Goal: Task Accomplishment & Management: Use online tool/utility

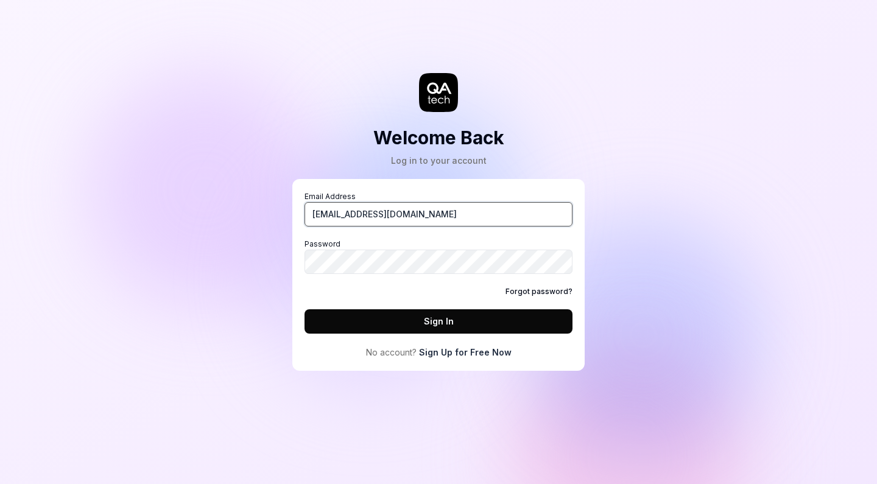
type input "[EMAIL_ADDRESS][DOMAIN_NAME]"
click at [439, 321] on button "Sign In" at bounding box center [439, 321] width 268 height 24
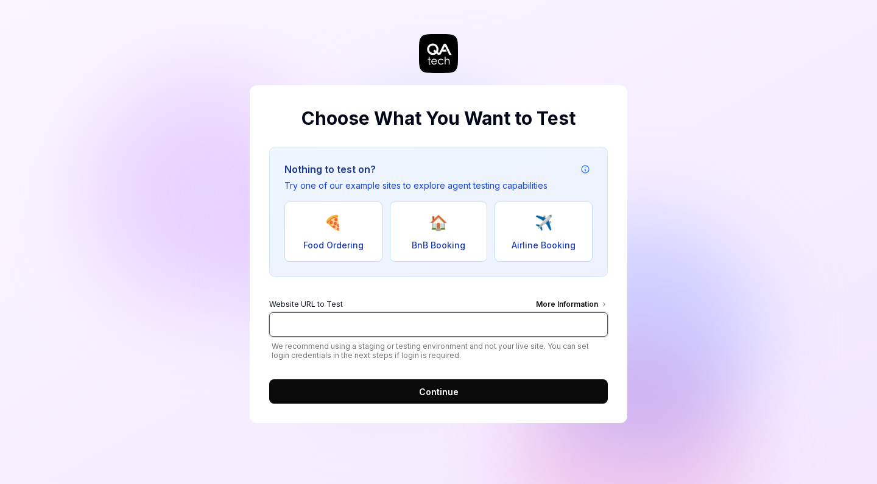
click at [383, 327] on input "Website URL to Test More Information" at bounding box center [438, 325] width 339 height 24
paste input "[URL][DOMAIN_NAME]"
type input "[URL][DOMAIN_NAME]"
click at [539, 389] on button "Continue" at bounding box center [438, 392] width 339 height 24
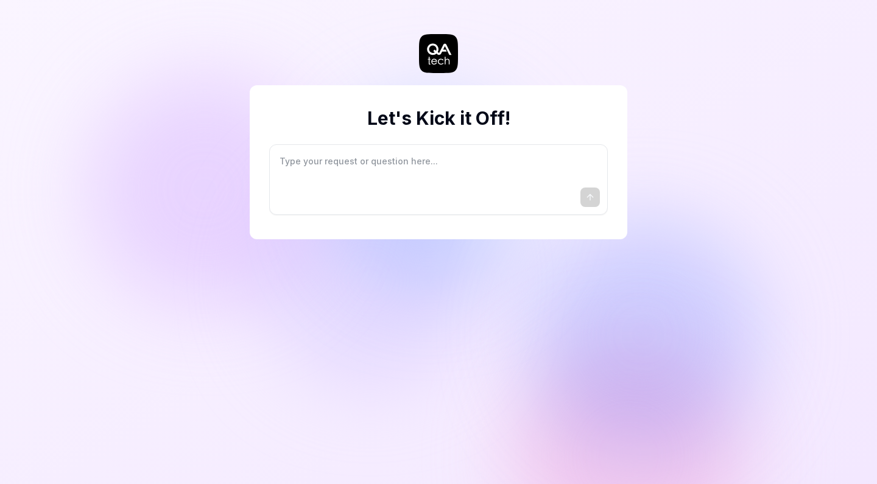
type textarea "*"
type textarea "I"
type textarea "*"
type textarea "I"
type textarea "*"
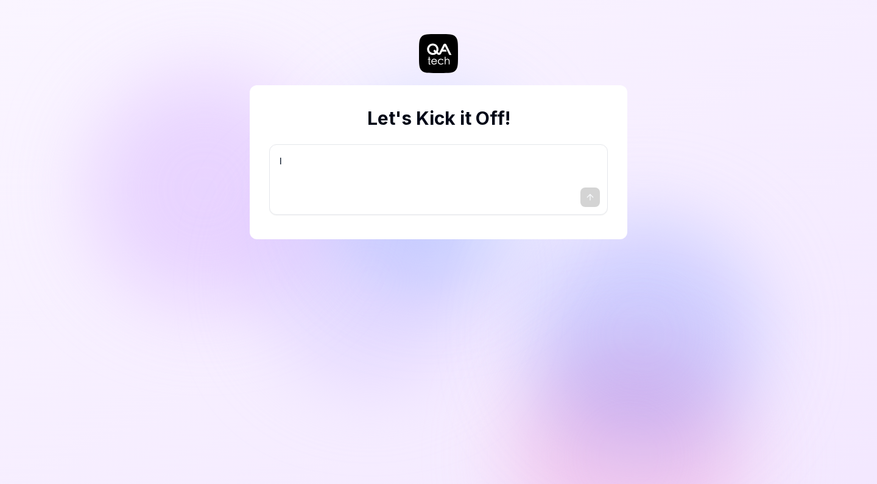
type textarea "I w"
type textarea "*"
type textarea "I wa"
type textarea "*"
type textarea "I wan"
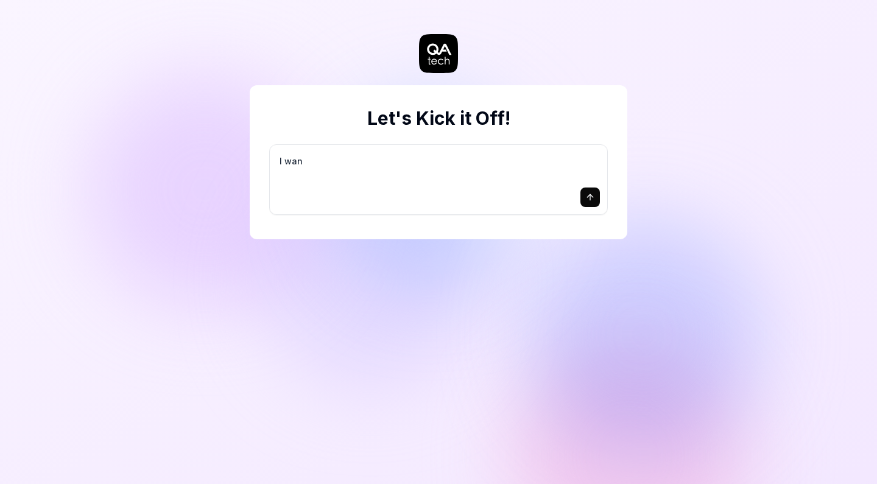
type textarea "*"
type textarea "I want"
type textarea "*"
type textarea "I want"
type textarea "*"
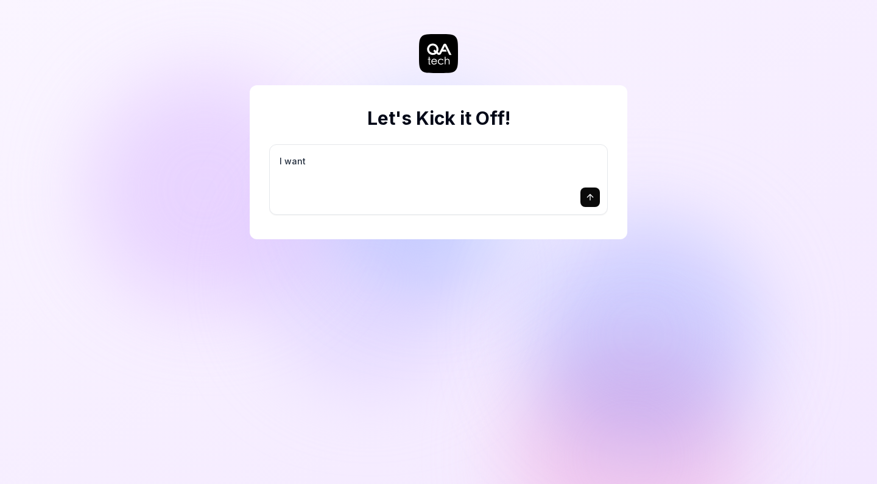
type textarea "I want a"
type textarea "*"
type textarea "I want a"
type textarea "*"
type textarea "I want a g"
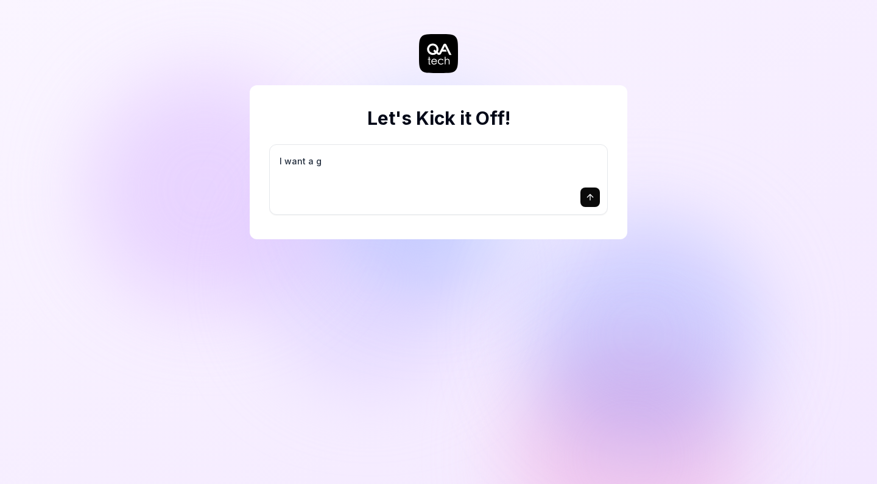
type textarea "*"
type textarea "I want a go"
type textarea "*"
type textarea "I want a goo"
type textarea "*"
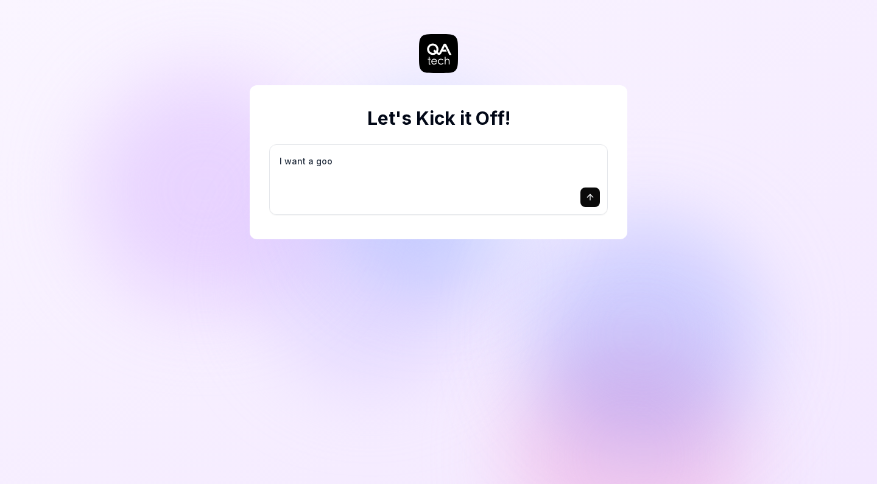
type textarea "I want a good"
type textarea "*"
type textarea "I want a good"
type textarea "*"
type textarea "I want a good t"
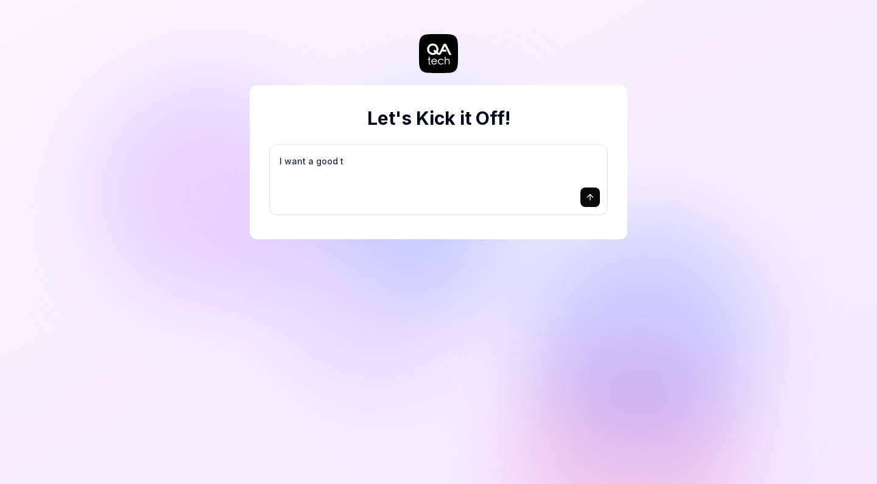
type textarea "*"
type textarea "I want a good te"
type textarea "*"
type textarea "I want a good tes"
type textarea "*"
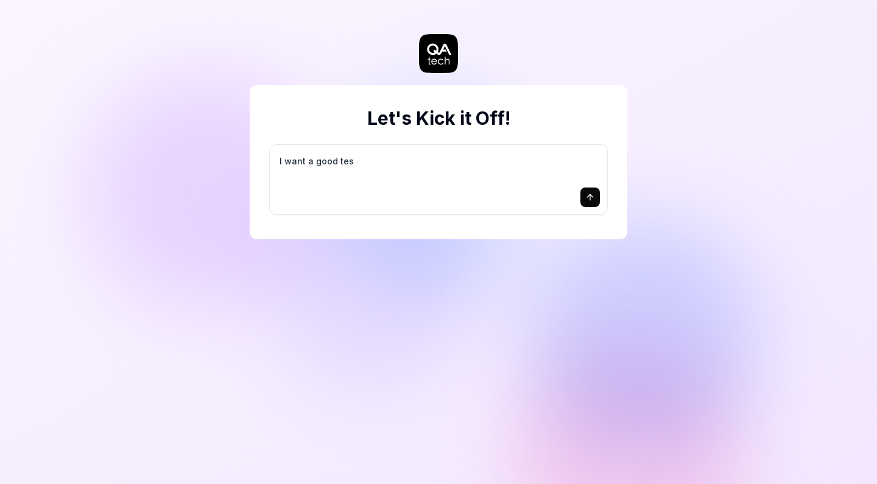
type textarea "I want a good test"
type textarea "*"
type textarea "I want a good test"
type textarea "*"
type textarea "I want a good test s"
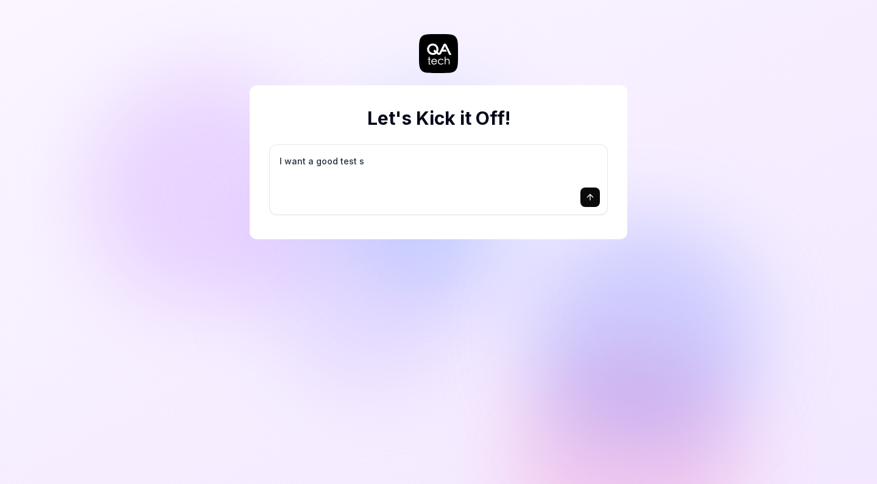
type textarea "*"
type textarea "I want a good test se"
type textarea "*"
type textarea "I want a good test set"
type textarea "*"
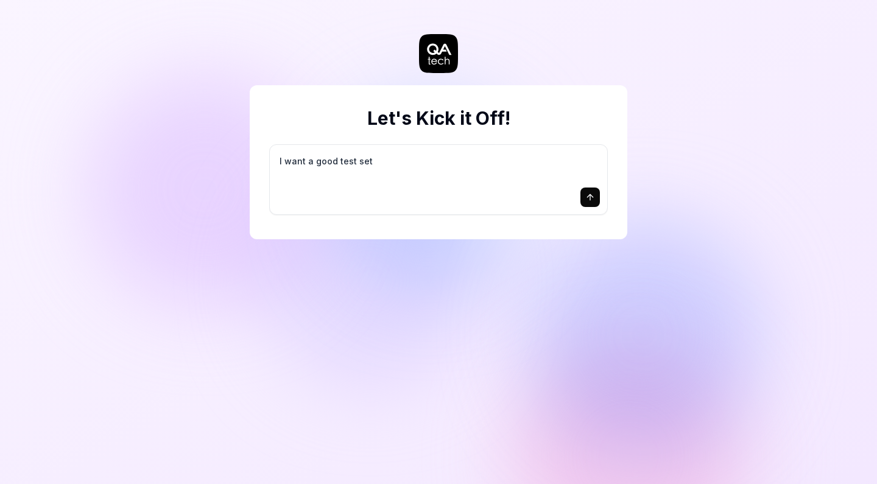
type textarea "I want a good test setu"
type textarea "*"
type textarea "I want a good test setup"
type textarea "*"
type textarea "I want a good test setup"
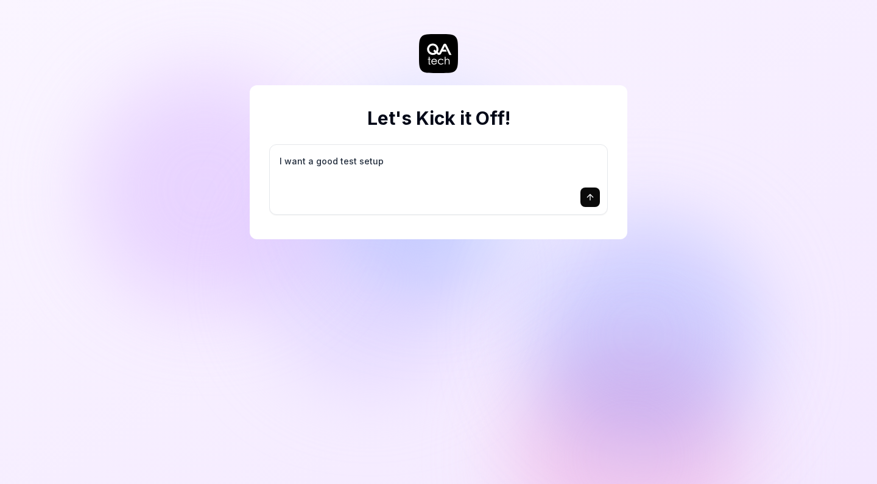
type textarea "*"
type textarea "I want a good test setup f"
type textarea "*"
type textarea "I want a good test setup fo"
type textarea "*"
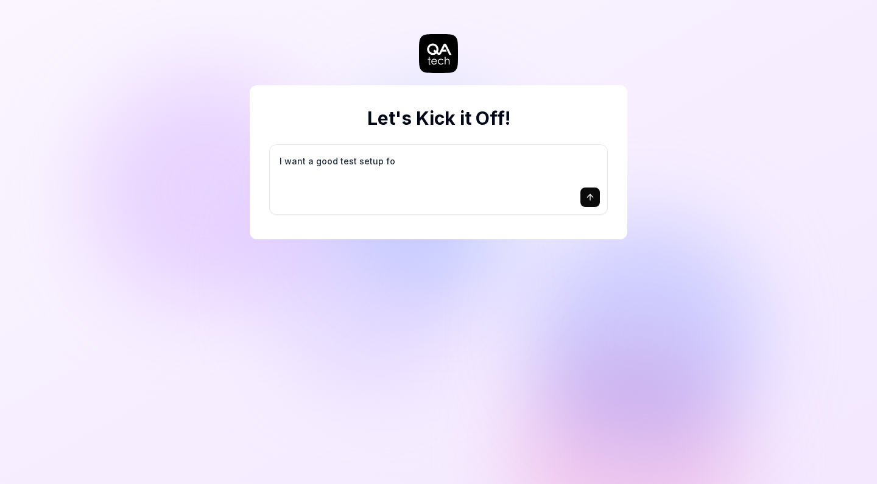
type textarea "I want a good test setup for"
type textarea "*"
type textarea "I want a good test setup for"
type textarea "*"
type textarea "I want a good test setup for m"
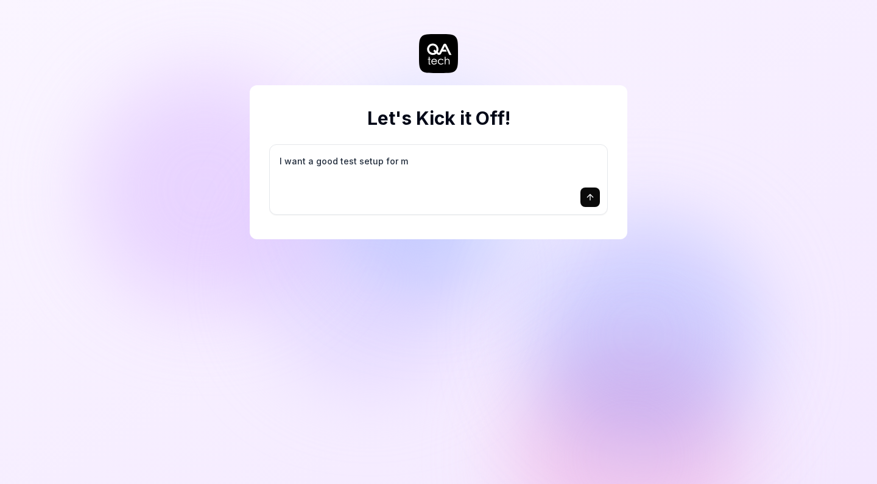
type textarea "*"
type textarea "I want a good test setup for my"
type textarea "*"
type textarea "I want a good test setup for my"
type textarea "*"
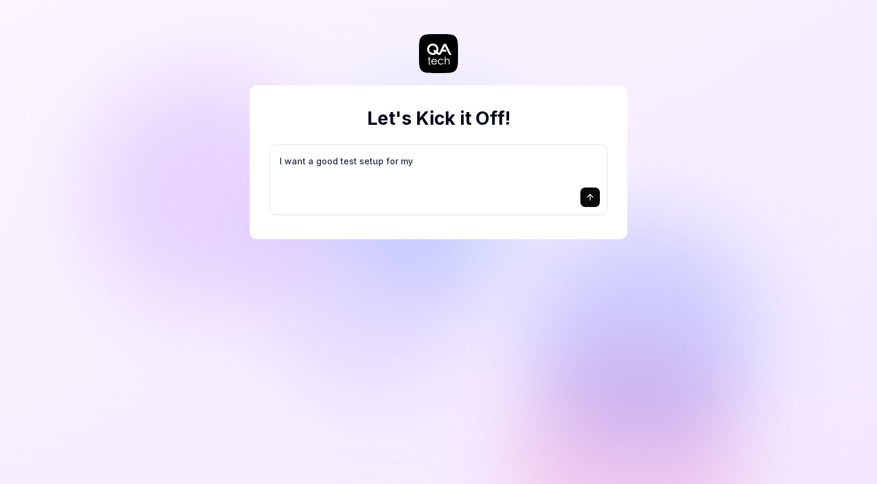
type textarea "I want a good test setup for my s"
type textarea "*"
type textarea "I want a good test setup for my si"
type textarea "*"
type textarea "I want a good test setup for my sit"
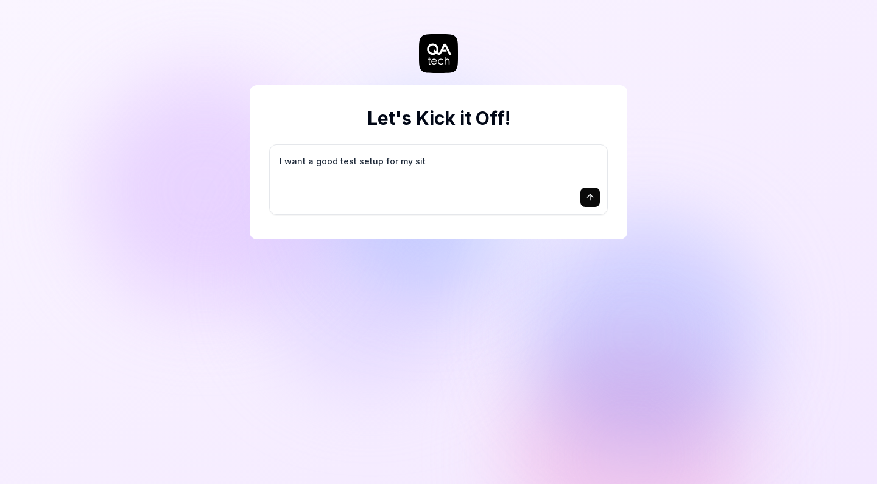
type textarea "*"
type textarea "I want a good test setup for my site"
type textarea "*"
type textarea "I want a good test setup for my site"
type textarea "*"
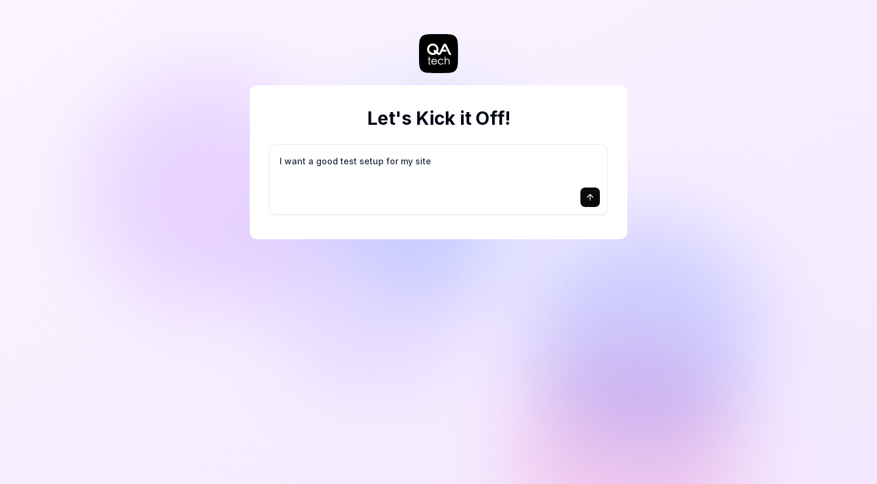
type textarea "I want a good test setup for my site -"
type textarea "*"
type textarea "I want a good test setup for my site -"
type textarea "*"
type textarea "I want a good test setup for my site - h"
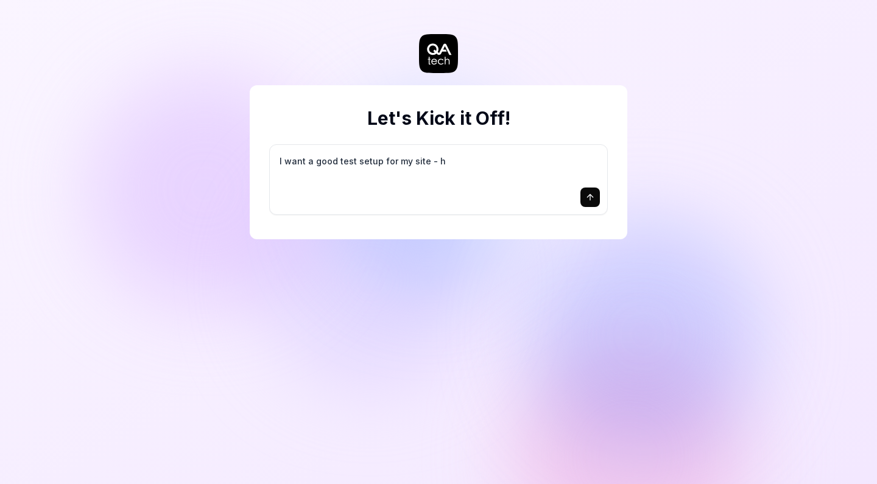
type textarea "*"
type textarea "I want a good test setup for my site - he"
type textarea "*"
type textarea "I want a good test setup for my site - hel"
type textarea "*"
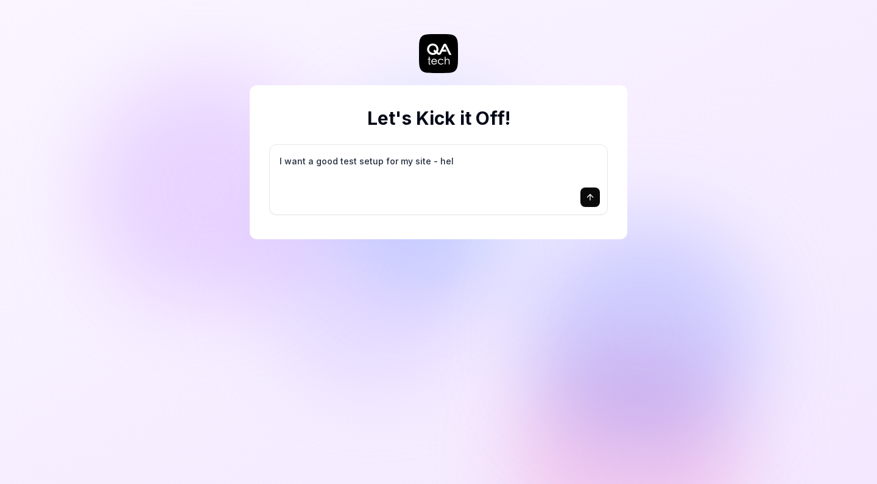
type textarea "I want a good test setup for my site - help"
type textarea "*"
type textarea "I want a good test setup for my site - help"
type textarea "*"
type textarea "I want a good test setup for my site - help m"
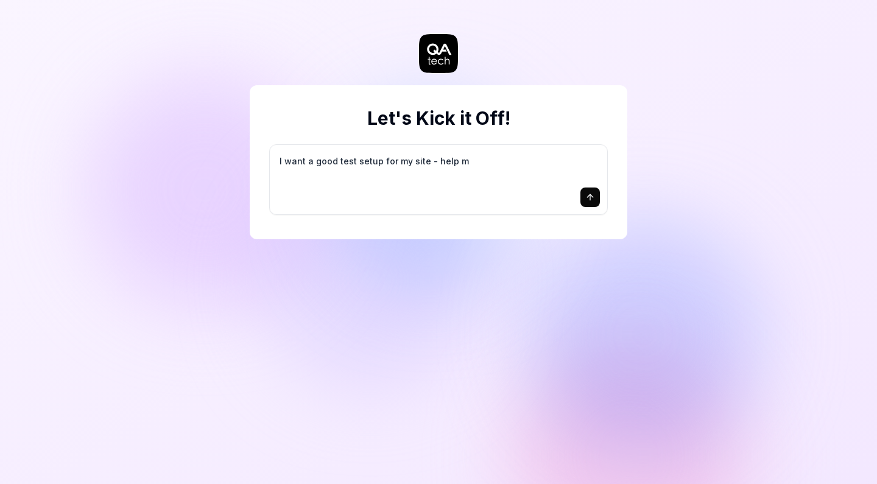
type textarea "*"
type textarea "I want a good test setup for my site - help me"
type textarea "*"
type textarea "I want a good test setup for my site - help me"
type textarea "*"
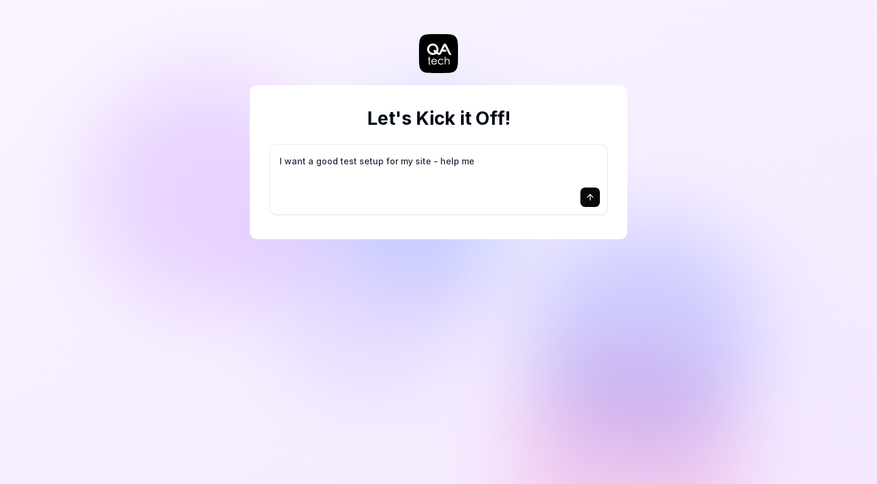
type textarea "I want a good test setup for my site - help me c"
type textarea "*"
type textarea "I want a good test setup for my site - help me cr"
type textarea "*"
type textarea "I want a good test setup for my site - help me cre"
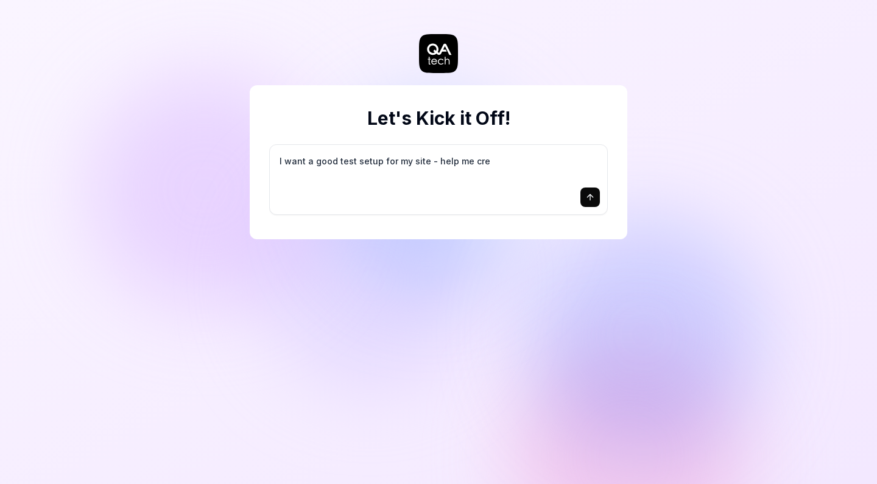
type textarea "*"
type textarea "I want a good test setup for my site - help me crea"
type textarea "*"
type textarea "I want a good test setup for my site - help me creat"
type textarea "*"
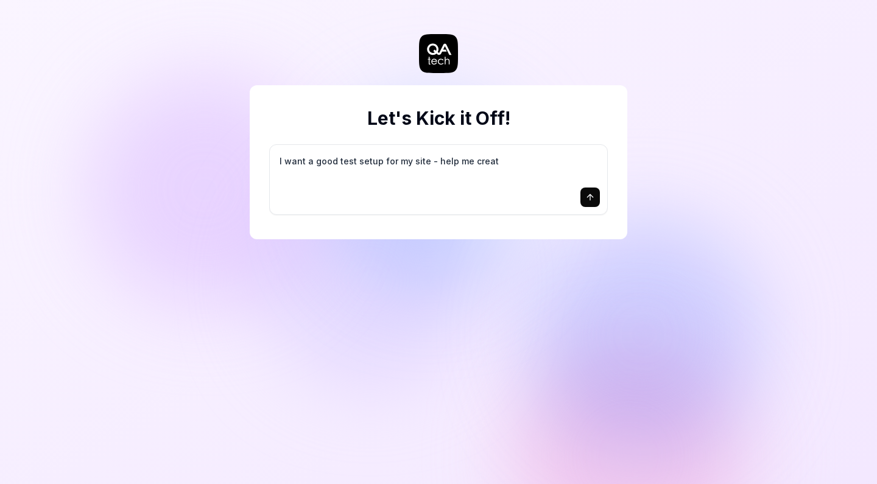
type textarea "I want a good test setup for my site - help me create"
type textarea "*"
type textarea "I want a good test setup for my site - help me create"
type textarea "*"
type textarea "I want a good test setup for my site - help me create t"
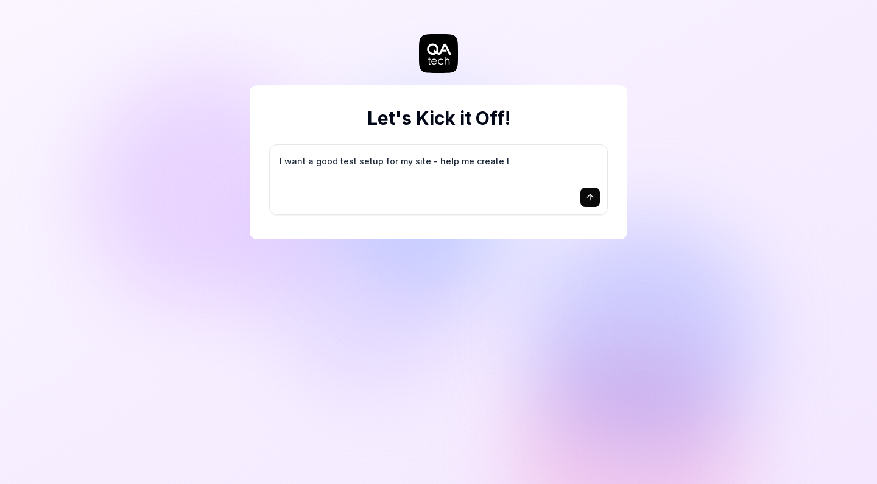
type textarea "*"
type textarea "I want a good test setup for my site - help me create th"
type textarea "*"
type textarea "I want a good test setup for my site - help me create the"
type textarea "*"
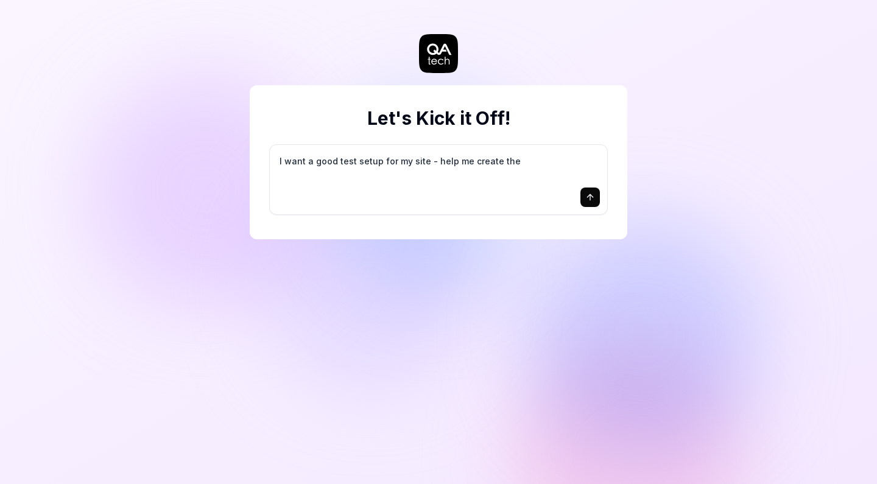
type textarea "I want a good test setup for my site - help me create the"
type textarea "*"
type textarea "I want a good test setup for my site - help me create the f"
type textarea "*"
type textarea "I want a good test setup for my site - help me create the fi"
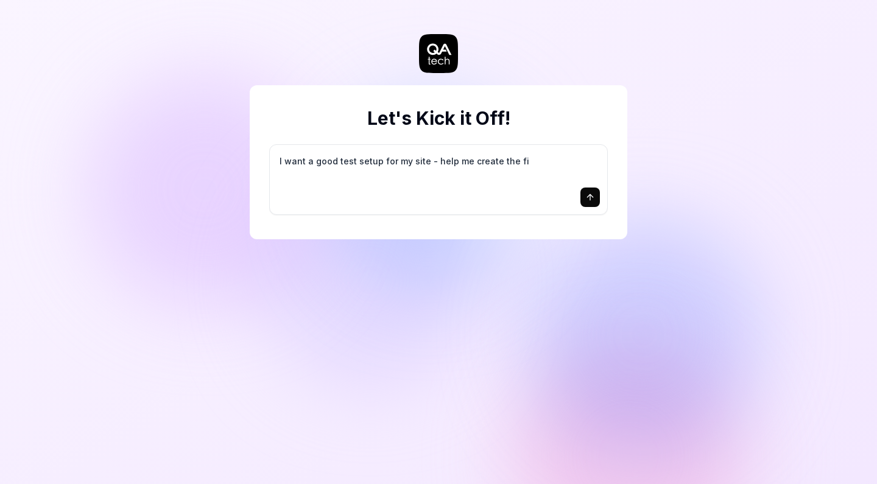
type textarea "*"
type textarea "I want a good test setup for my site - help me create the fir"
type textarea "*"
type textarea "I want a good test setup for my site - help me create the firs"
type textarea "*"
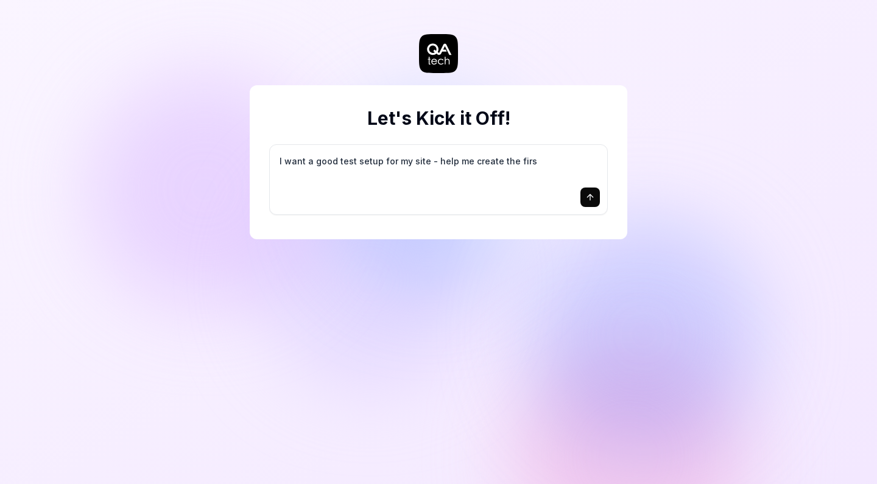
type textarea "I want a good test setup for my site - help me create the first"
type textarea "*"
type textarea "I want a good test setup for my site - help me create the first"
type textarea "*"
type textarea "I want a good test setup for my site - help me create the first 3"
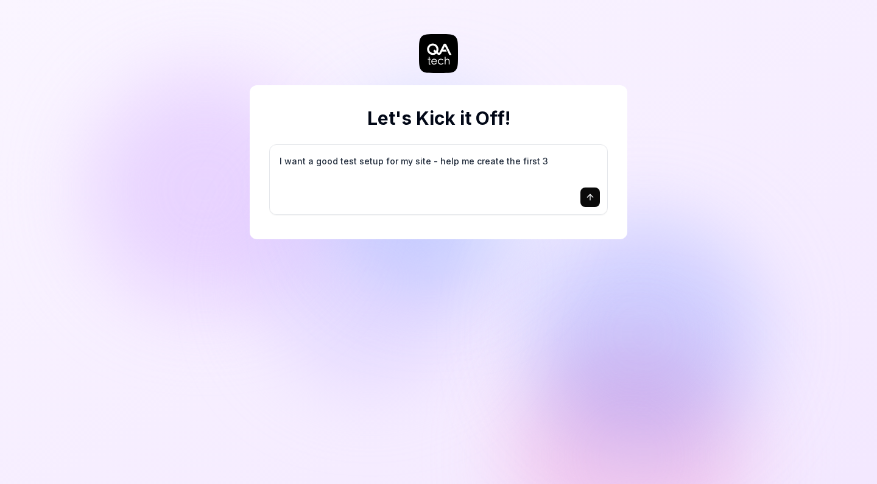
type textarea "*"
type textarea "I want a good test setup for my site - help me create the first 3-"
type textarea "*"
type textarea "I want a good test setup for my site - help me create the first 3-5"
type textarea "*"
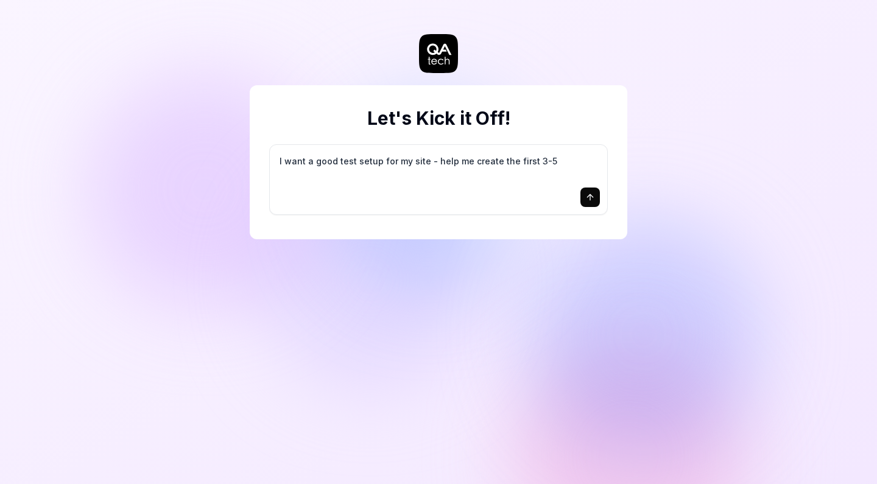
type textarea "I want a good test setup for my site - help me create the first 3-5"
type textarea "*"
type textarea "I want a good test setup for my site - help me create the first 3-5 t"
type textarea "*"
type textarea "I want a good test setup for my site - help me create the first 3-5 te"
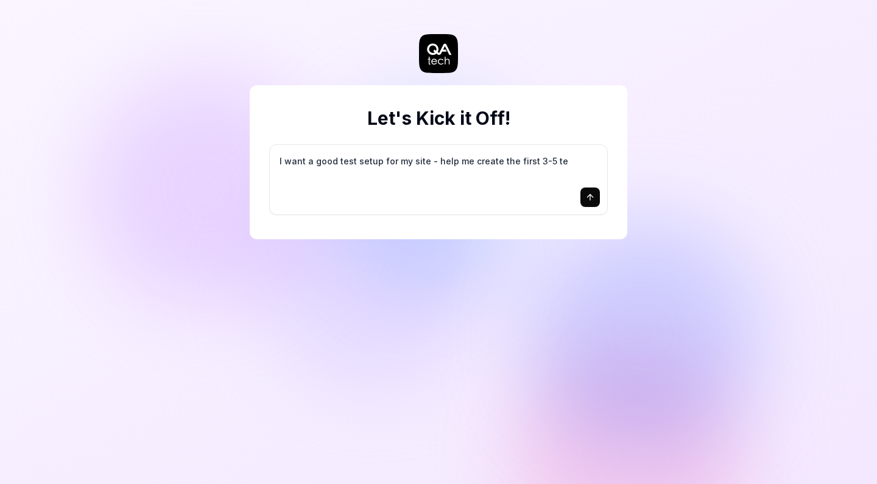
type textarea "*"
type textarea "I want a good test setup for my site - help me create the first 3-5 tes"
type textarea "*"
type textarea "I want a good test setup for my site - help me create the first 3-5 test"
type textarea "*"
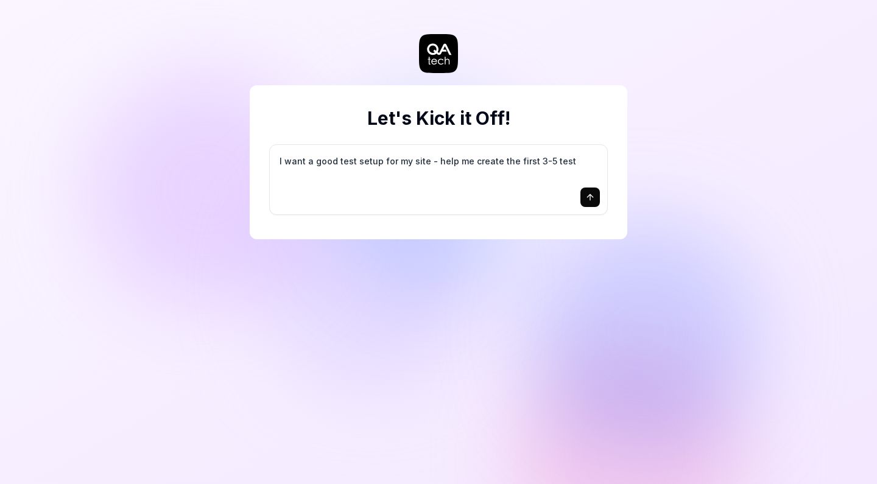
type textarea "I want a good test setup for my site - help me create the first 3-5 test"
type textarea "*"
type textarea "I want a good test setup for my site - help me create the first 3-5 test c"
type textarea "*"
type textarea "I want a good test setup for my site - help me create the first 3-5 test ca"
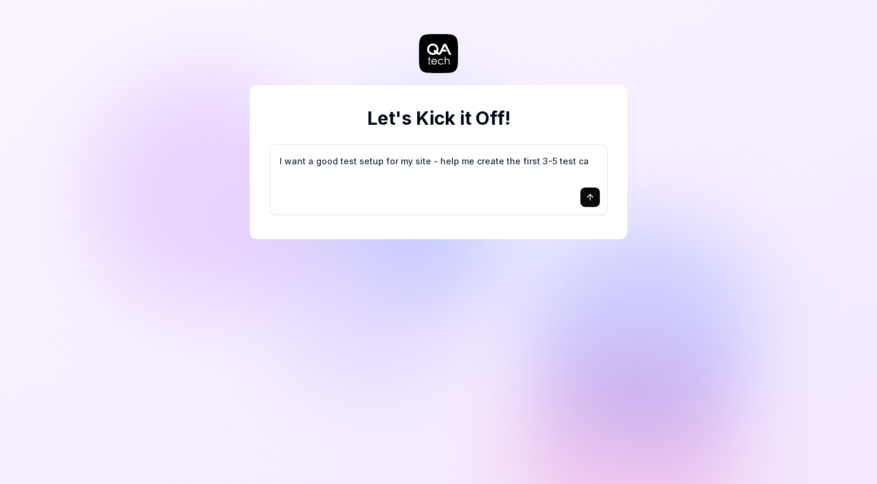
type textarea "*"
type textarea "I want a good test setup for my site - help me create the first 3-5 test cas"
type textarea "*"
type textarea "I want a good test setup for my site - help me create the first 3-5 test case"
type textarea "*"
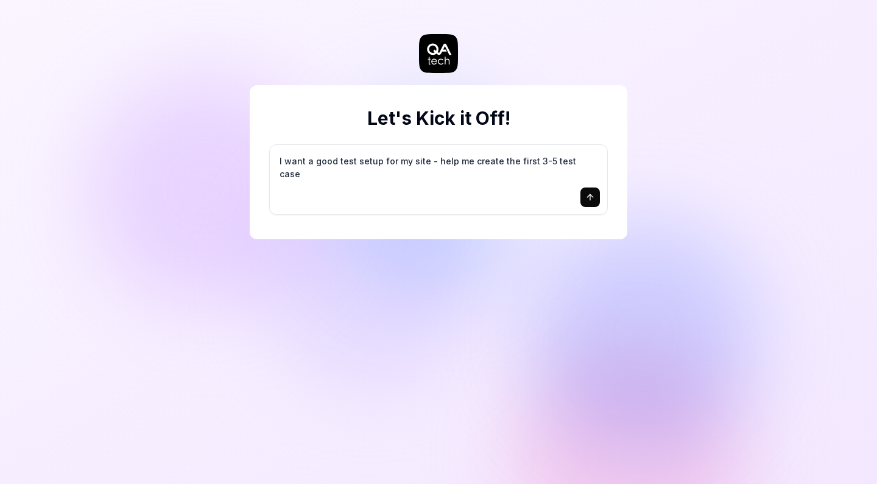
type textarea "I want a good test setup for my site - help me create the first 3-5 test cases"
click at [428, 164] on textarea "I want a good test setup for my site - help me create the first 3-5 test cases" at bounding box center [438, 167] width 323 height 30
click at [584, 199] on button "submit" at bounding box center [590, 197] width 19 height 19
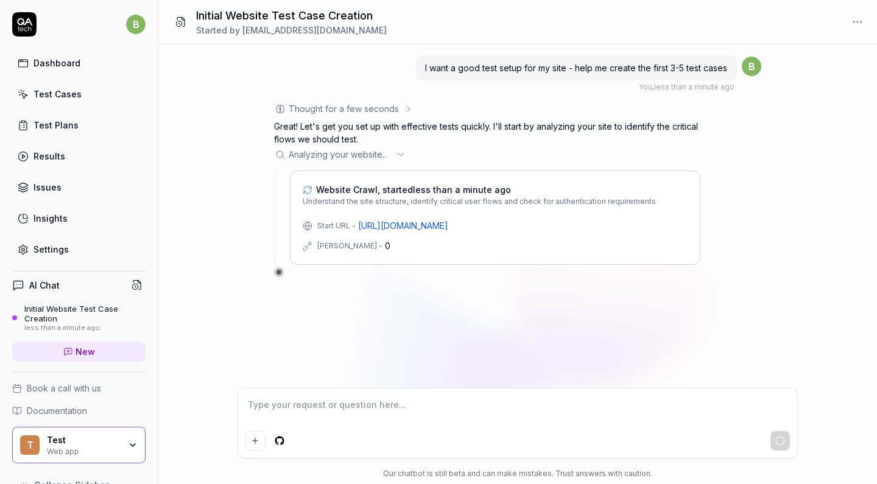
type textarea "*"
click at [135, 24] on html "b Dashboard Test Cases Test Plans Results Issues Insights Settings AI Chat Init…" at bounding box center [438, 242] width 877 height 484
click at [101, 81] on span "Profile" at bounding box center [84, 80] width 128 height 13
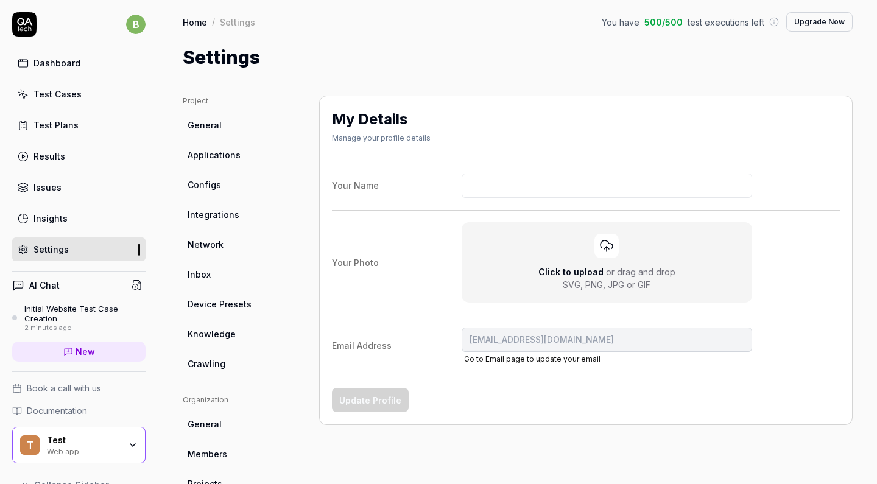
click at [776, 18] on html "b Dashboard Test Cases Test Plans Results Issues Insights Settings AI Chat Init…" at bounding box center [438, 242] width 877 height 484
click at [52, 60] on div "Dashboard" at bounding box center [57, 63] width 47 height 13
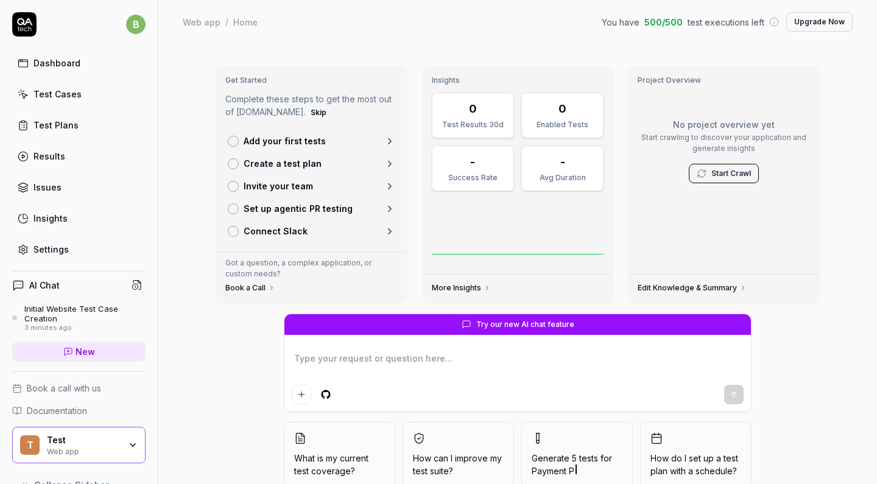
click at [98, 301] on div "AI Chat Initial Website Test Case Creation 3 minutes ago New" at bounding box center [78, 322] width 133 height 100
click at [63, 319] on div "Initial Website Test Case Creation" at bounding box center [84, 314] width 121 height 20
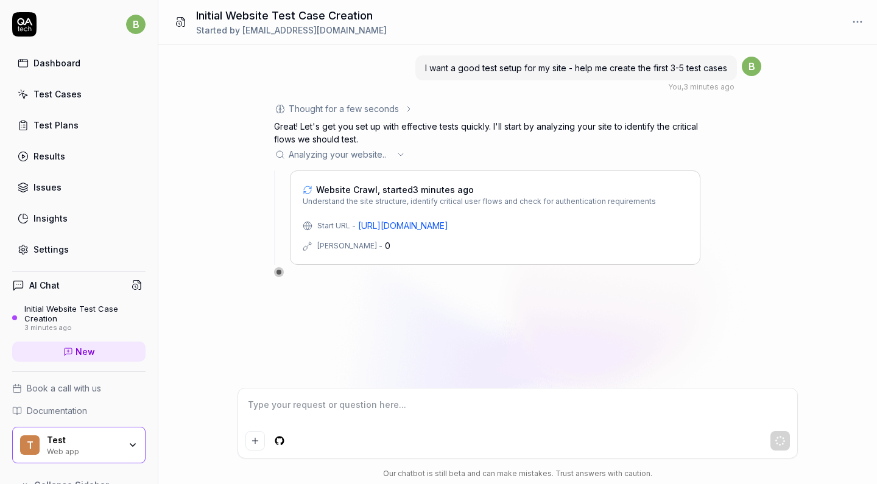
click at [82, 96] on link "Test Cases" at bounding box center [78, 94] width 133 height 24
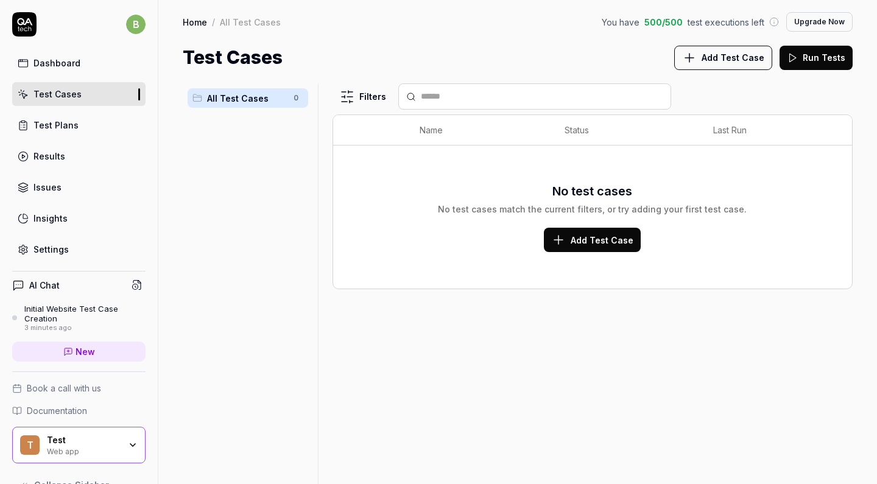
click at [72, 58] on div "Dashboard" at bounding box center [57, 63] width 47 height 13
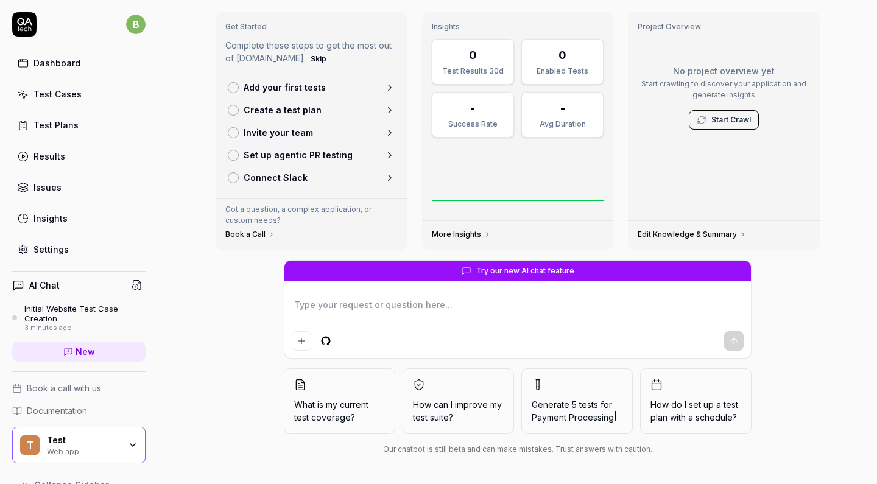
scroll to position [54, 0]
click at [429, 301] on textarea at bounding box center [518, 311] width 452 height 30
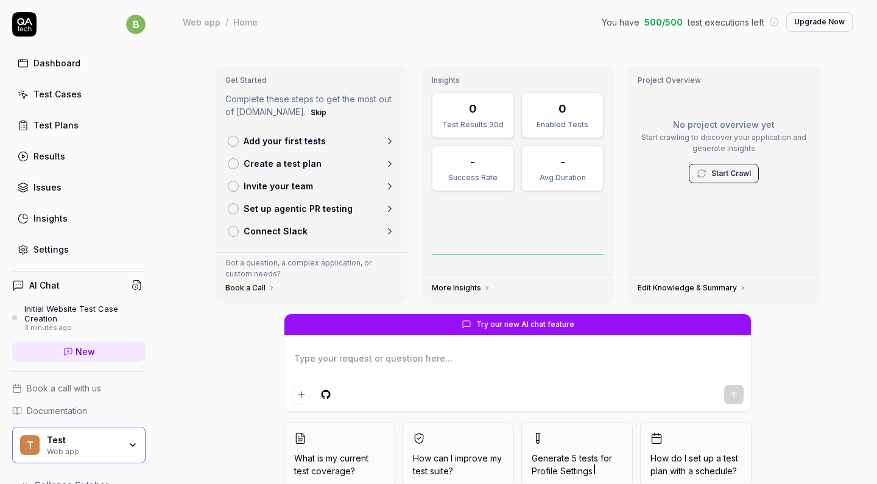
scroll to position [0, 0]
click at [388, 143] on icon at bounding box center [389, 141] width 11 height 11
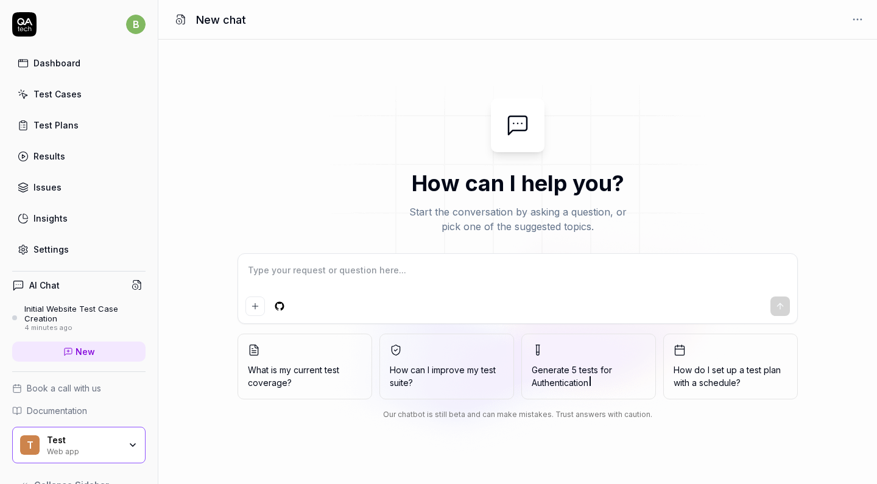
click at [359, 276] on textarea at bounding box center [518, 276] width 545 height 30
type textarea "*"
click at [70, 125] on div "Test Plans" at bounding box center [56, 125] width 45 height 13
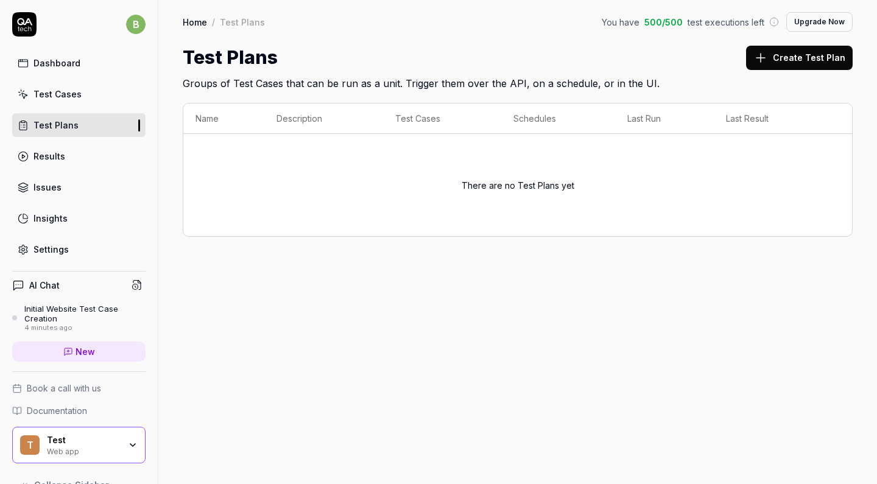
click at [83, 99] on link "Test Cases" at bounding box center [78, 94] width 133 height 24
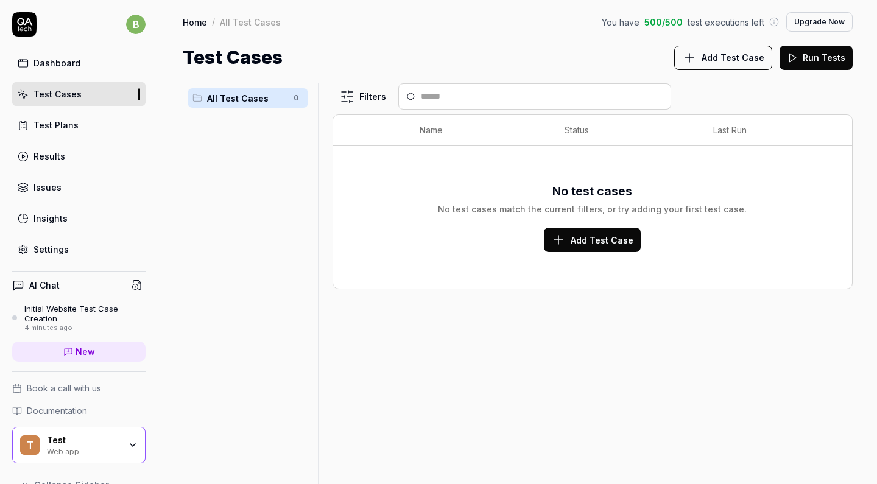
click at [609, 242] on span "Add Test Case" at bounding box center [602, 240] width 63 height 13
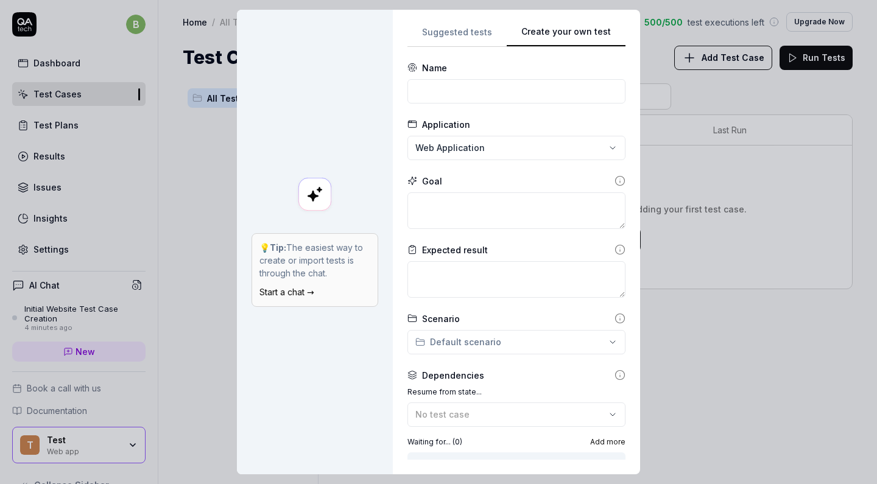
click at [480, 38] on div "**********" at bounding box center [438, 242] width 877 height 484
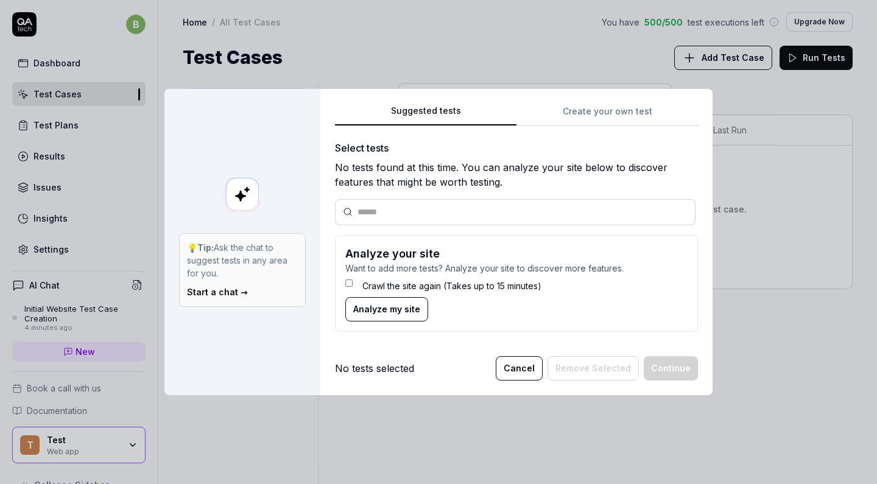
click at [617, 118] on div "Suggested tests Create your own test Select tests No tests found at this time. …" at bounding box center [516, 223] width 363 height 238
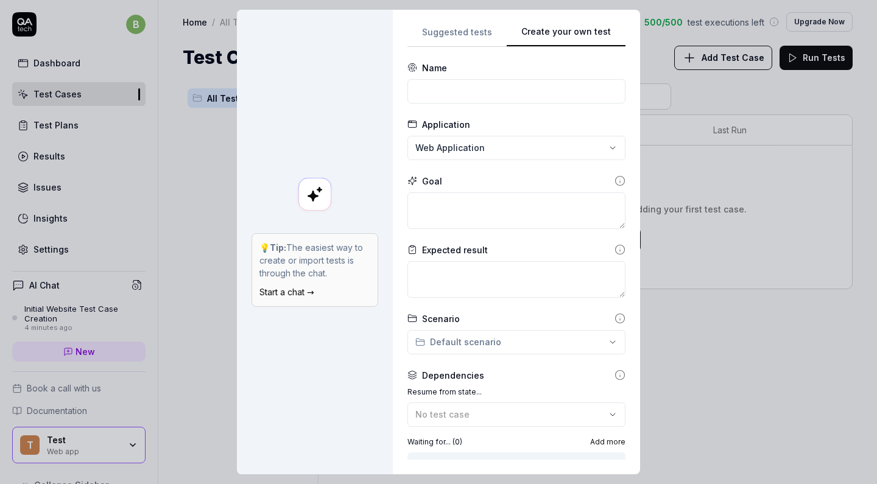
click at [509, 147] on div "**********" at bounding box center [438, 242] width 877 height 484
click at [483, 205] on span "Create New Application" at bounding box center [486, 203] width 101 height 13
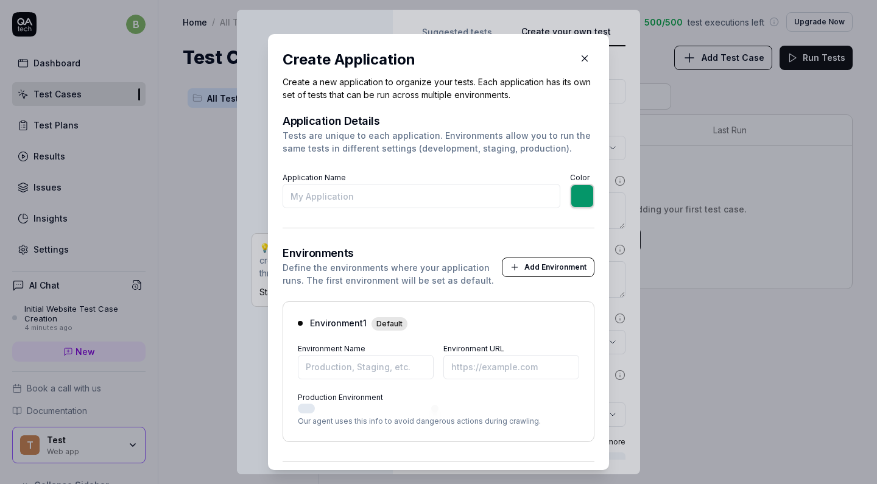
click at [591, 58] on button "button" at bounding box center [584, 58] width 19 height 19
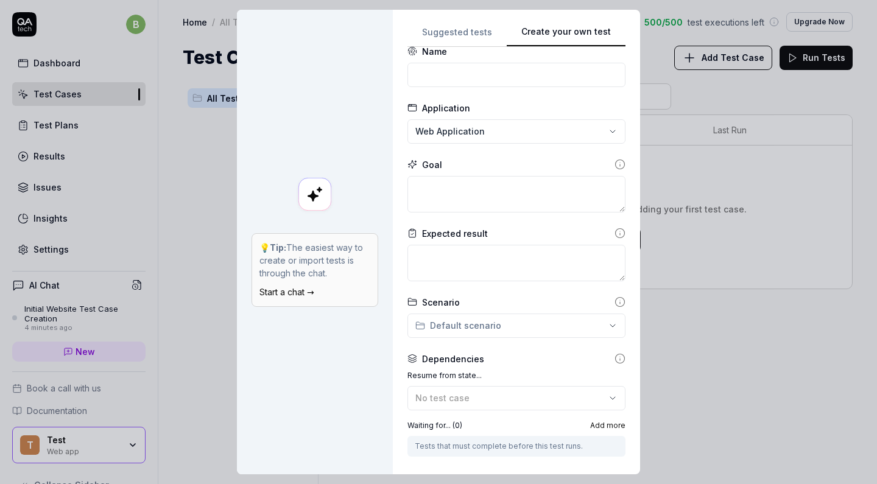
scroll to position [24, 0]
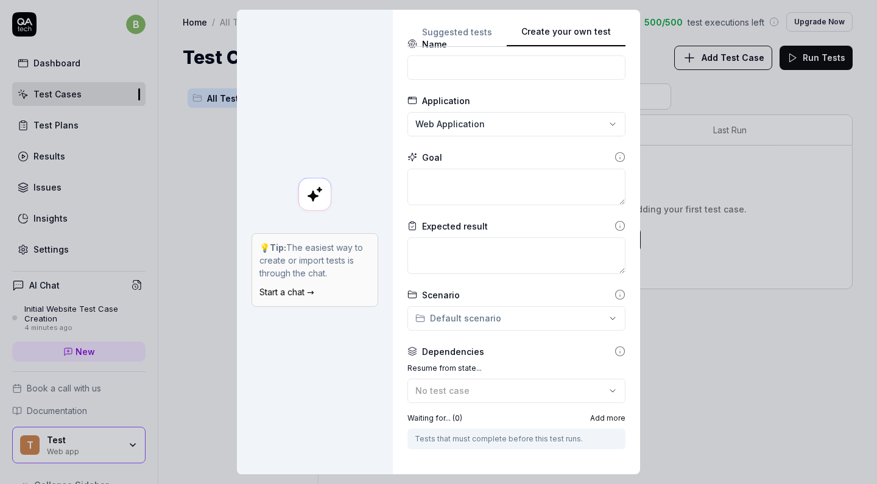
click at [615, 225] on icon at bounding box center [620, 226] width 11 height 11
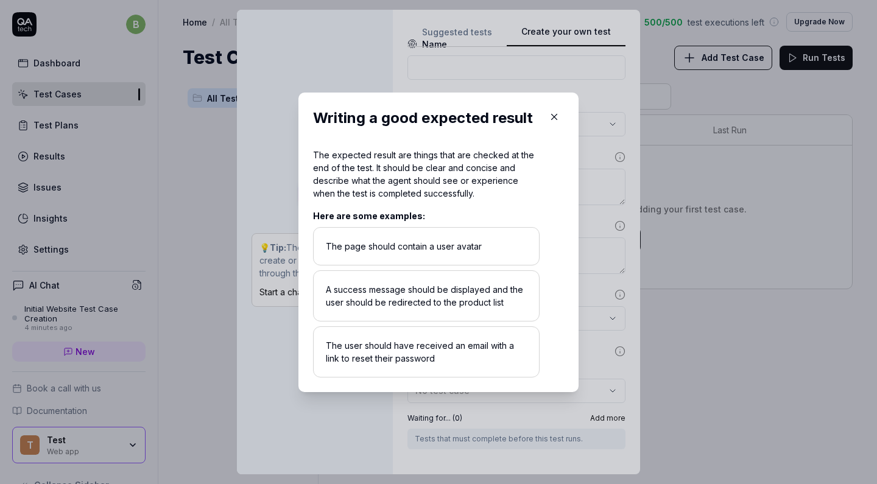
click at [595, 211] on div "​ Writing a good expected result The expected result are things that are checke…" at bounding box center [438, 242] width 329 height 329
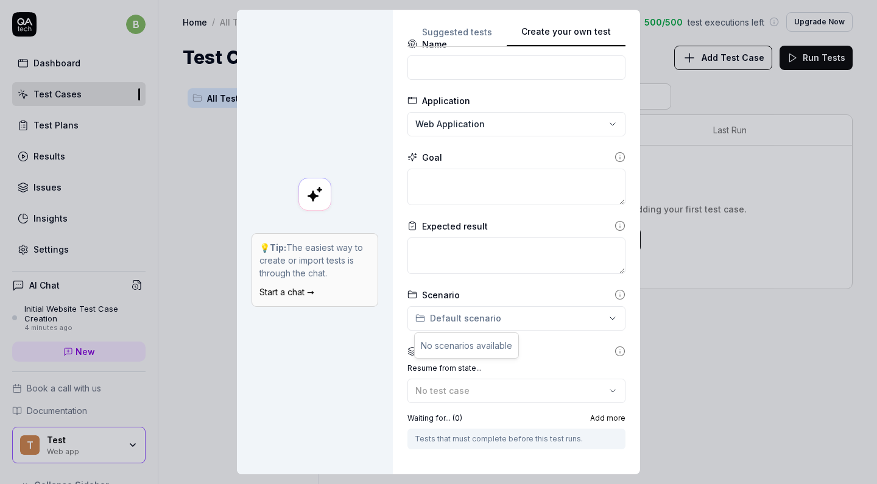
click at [601, 322] on div "**********" at bounding box center [438, 242] width 877 height 484
click at [606, 324] on div "**********" at bounding box center [438, 242] width 877 height 484
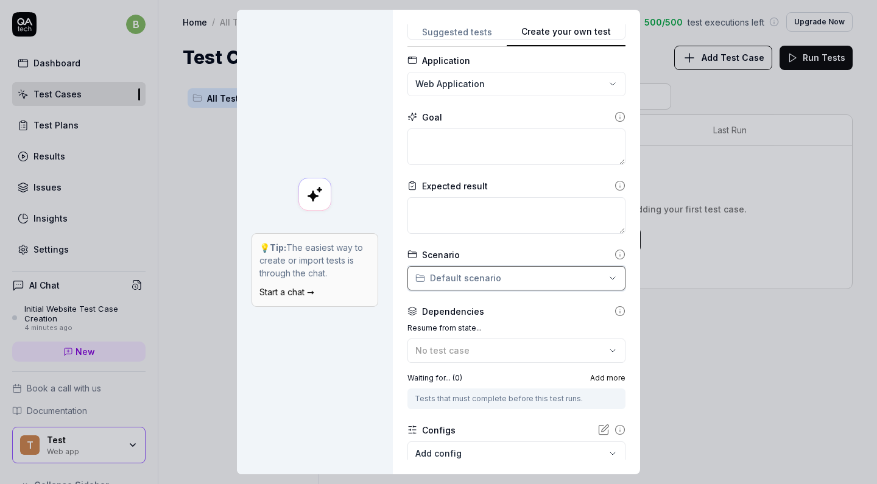
scroll to position [66, 0]
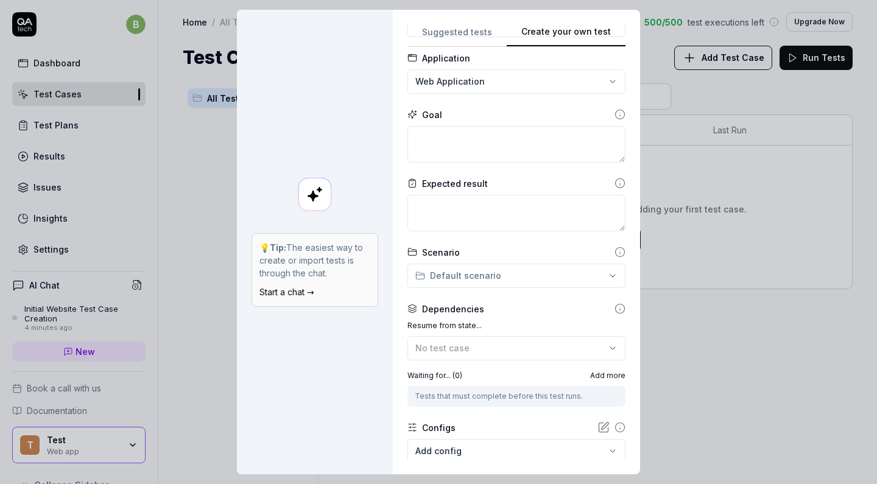
click at [603, 346] on button "No test case" at bounding box center [517, 348] width 218 height 24
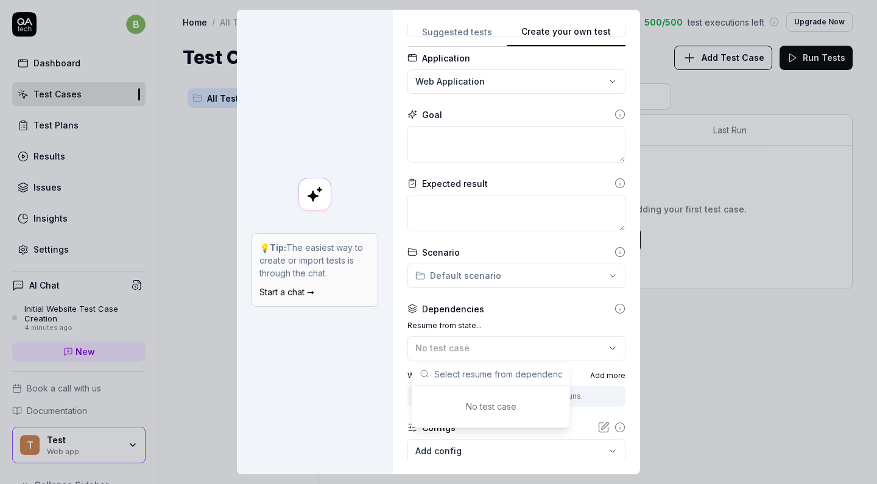
click at [603, 346] on button "No test case" at bounding box center [517, 348] width 218 height 24
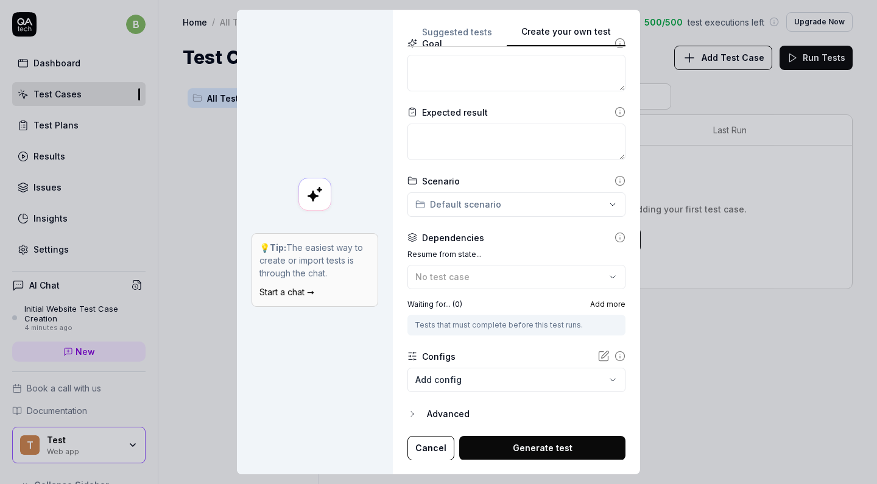
scroll to position [10, 0]
click at [575, 367] on body "b Dashboard Test Cases Test Plans Results Issues Insights Settings AI Chat Init…" at bounding box center [438, 242] width 877 height 484
click at [556, 334] on div "**********" at bounding box center [438, 242] width 877 height 484
click at [451, 407] on div "Advanced" at bounding box center [526, 414] width 199 height 15
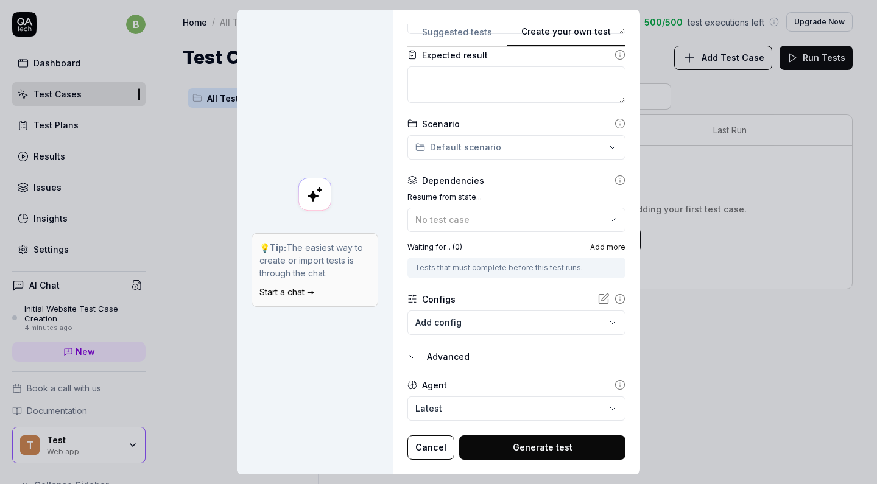
scroll to position [194, 0]
click at [482, 395] on body "b Dashboard Test Cases Test Plans Results Issues Insights Settings AI Chat Init…" at bounding box center [438, 242] width 877 height 484
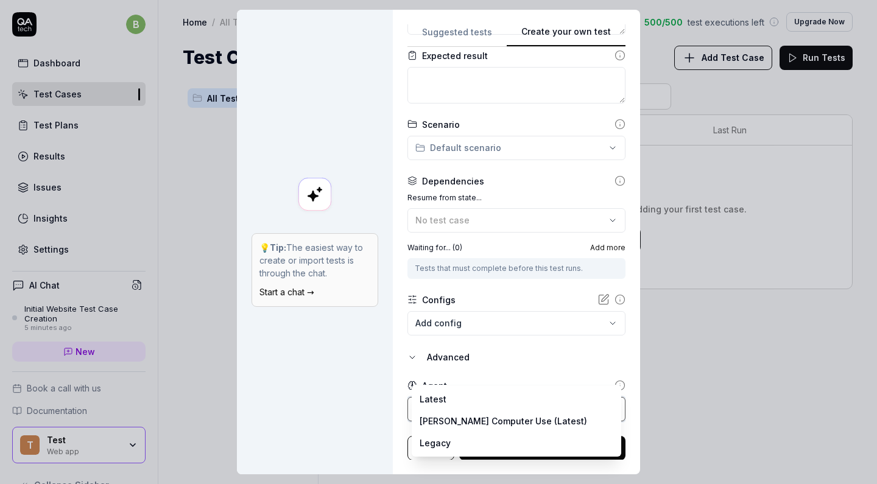
click at [509, 366] on div "**********" at bounding box center [438, 242] width 877 height 484
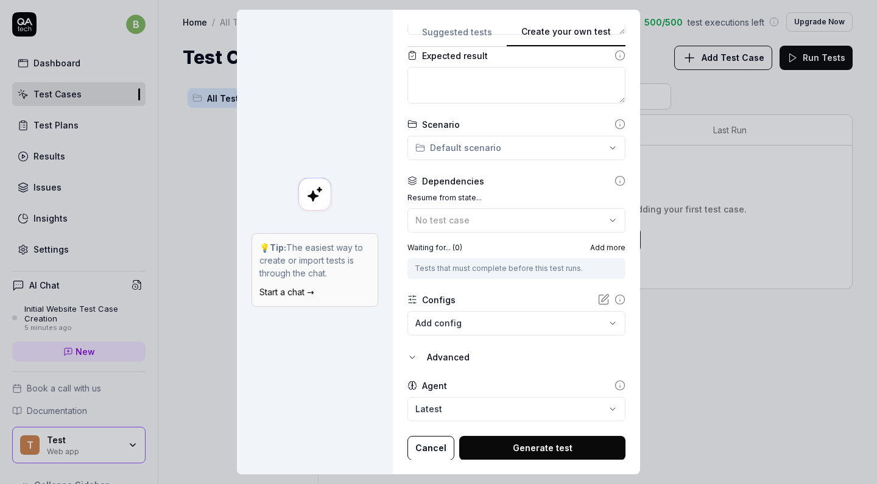
click at [512, 359] on form "**********" at bounding box center [517, 163] width 218 height 593
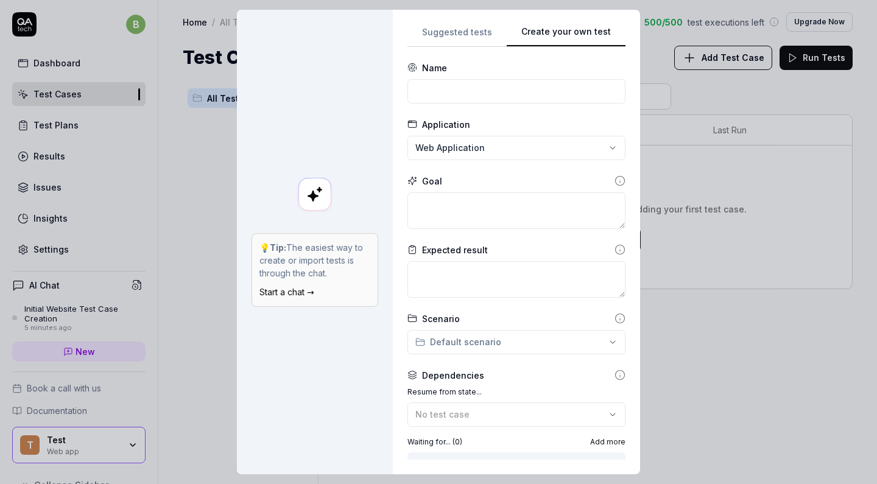
scroll to position [0, 0]
click at [467, 214] on textarea at bounding box center [517, 211] width 218 height 37
click at [499, 272] on textarea at bounding box center [517, 279] width 218 height 37
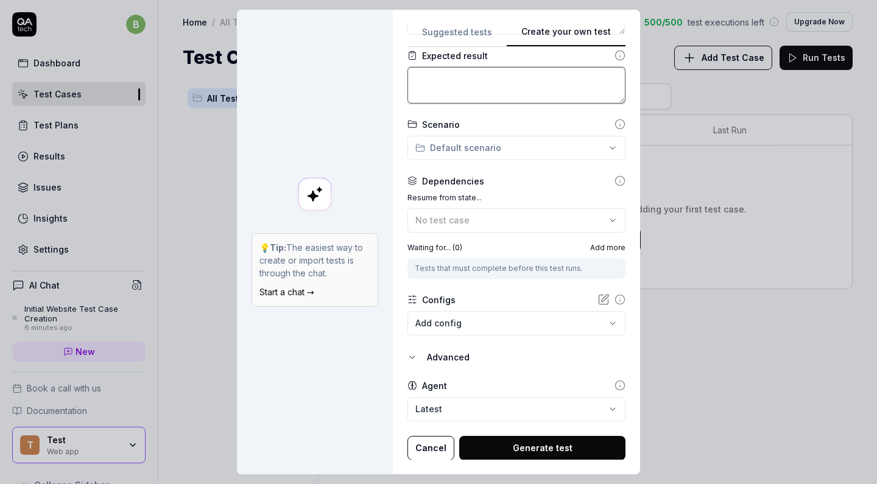
scroll to position [7, 0]
click at [619, 380] on icon at bounding box center [620, 385] width 11 height 11
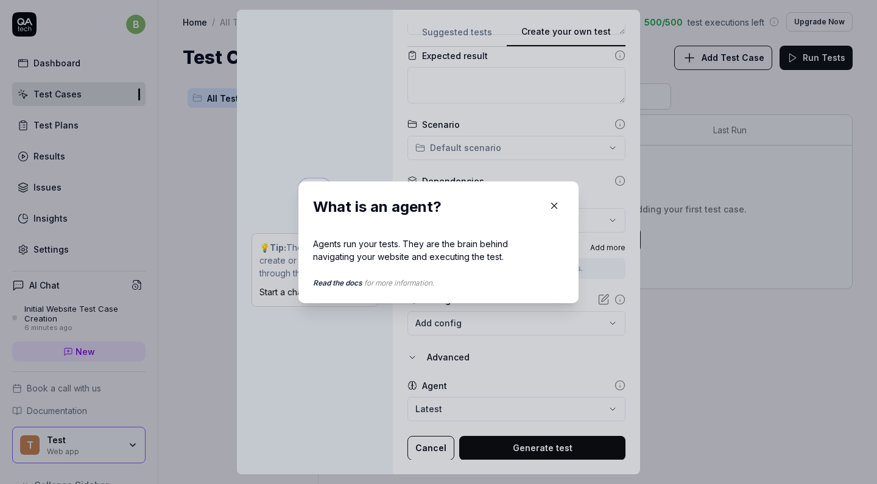
click at [556, 204] on icon "button" at bounding box center [554, 205] width 5 height 5
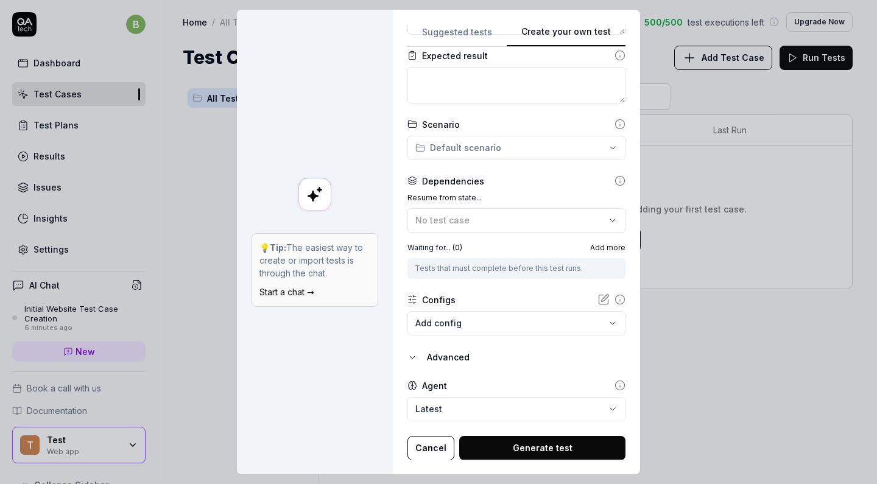
click at [501, 410] on body "b Dashboard Test Cases Test Plans Results Issues Insights Settings AI Chat Init…" at bounding box center [438, 242] width 877 height 484
click at [527, 372] on div "**********" at bounding box center [438, 242] width 877 height 484
click at [430, 439] on button "Cancel" at bounding box center [431, 448] width 47 height 24
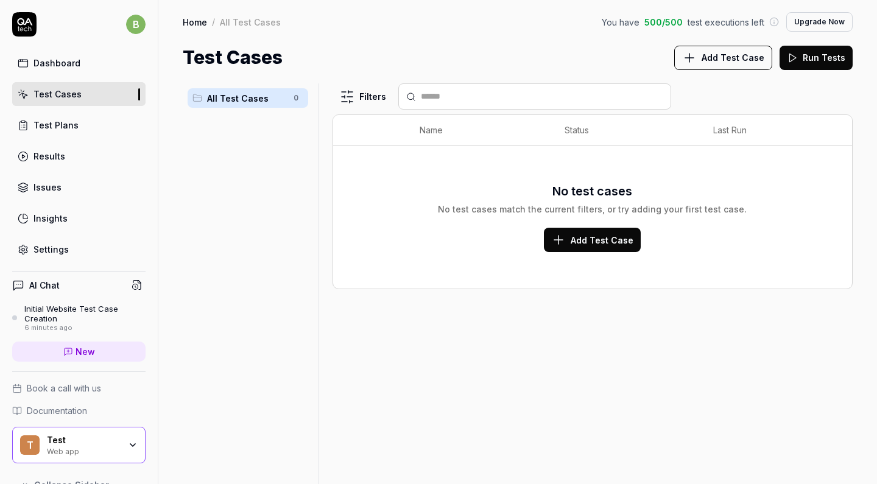
click at [96, 154] on link "Results" at bounding box center [78, 156] width 133 height 24
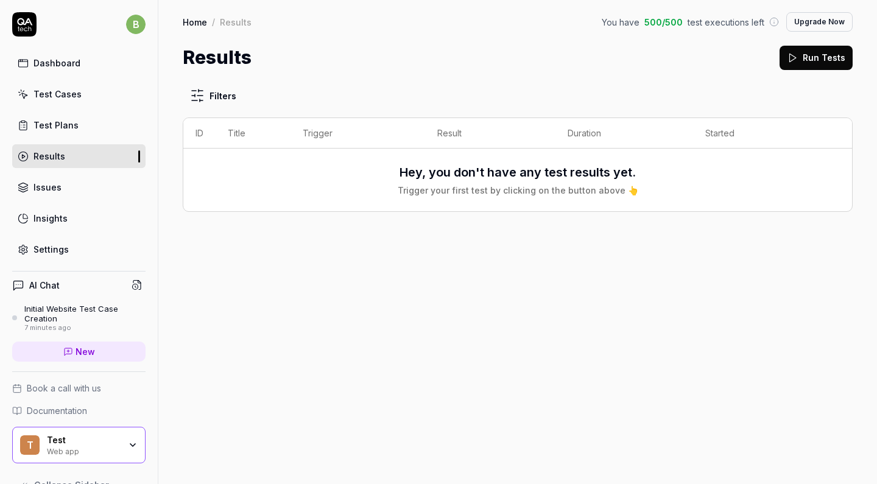
click at [49, 319] on div "Initial Website Test Case Creation" at bounding box center [84, 314] width 121 height 20
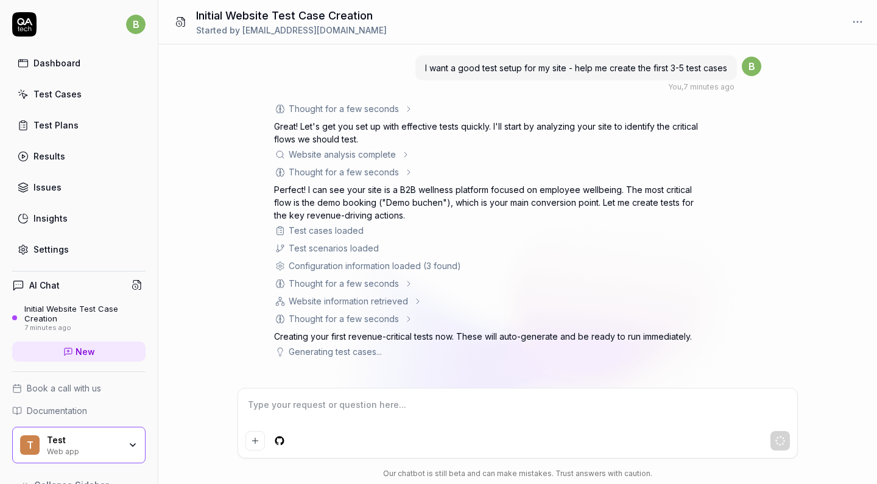
click at [409, 303] on div "Website information retrieved" at bounding box center [487, 301] width 426 height 13
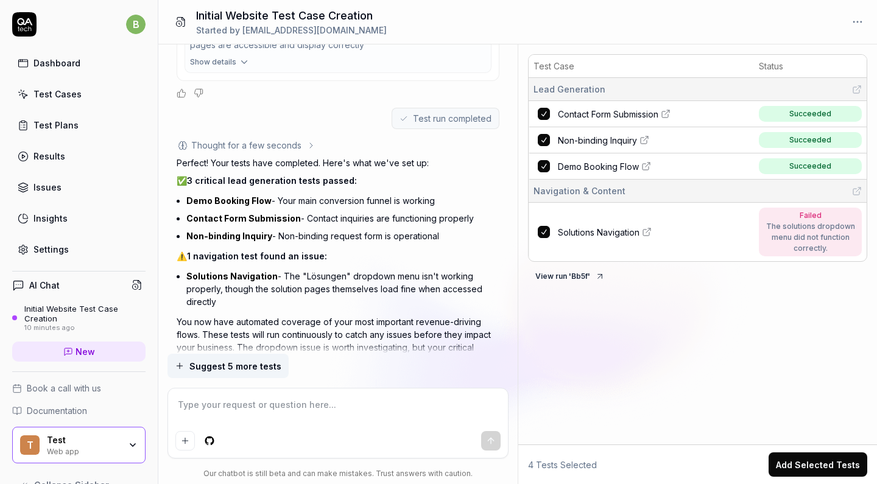
scroll to position [761, 0]
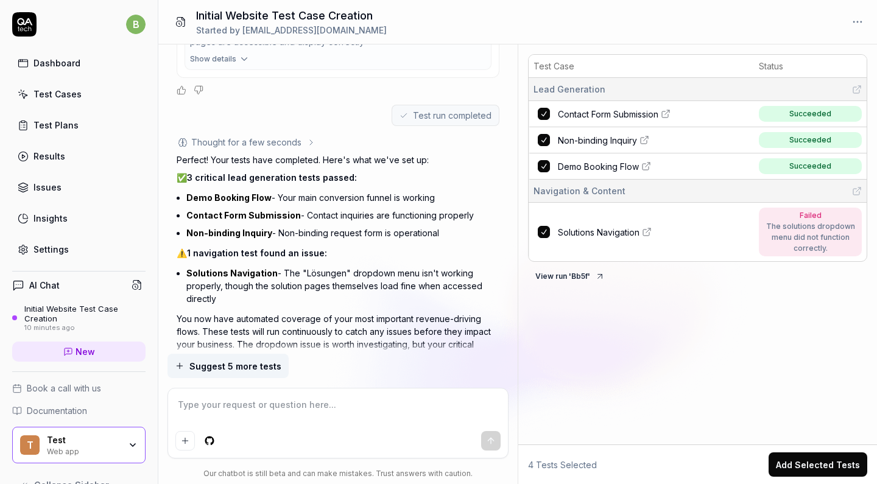
click at [612, 228] on span "Solutions Navigation" at bounding box center [599, 232] width 82 height 13
type textarea "*"
click at [63, 219] on div "Insights" at bounding box center [51, 218] width 34 height 13
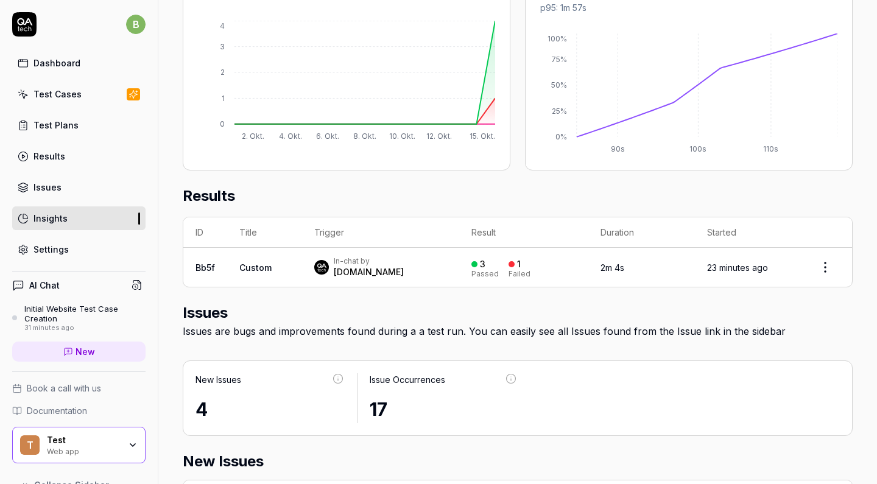
click at [60, 153] on div "Results" at bounding box center [50, 156] width 32 height 13
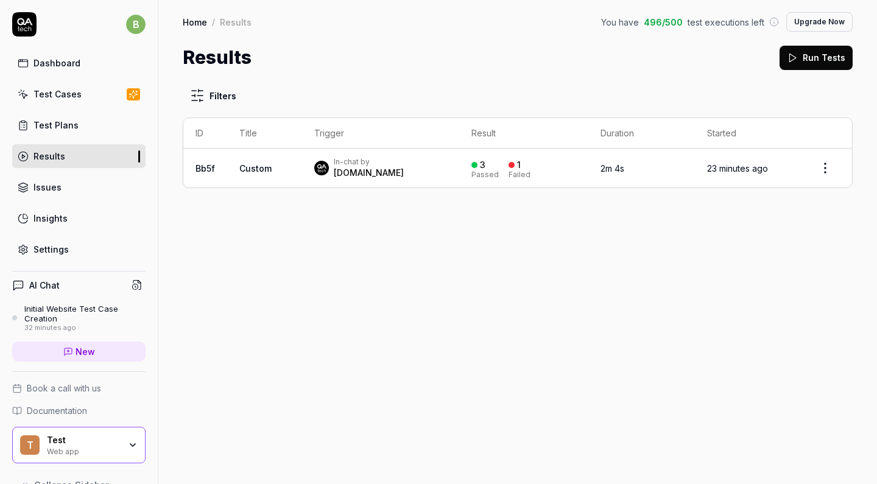
click at [276, 168] on td "Custom" at bounding box center [264, 168] width 75 height 39
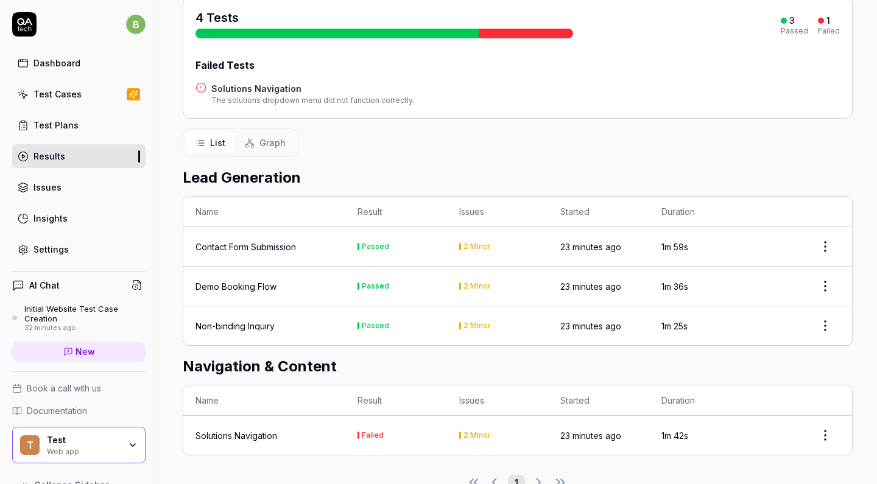
scroll to position [155, 0]
click at [271, 136] on span "Graph" at bounding box center [273, 142] width 26 height 13
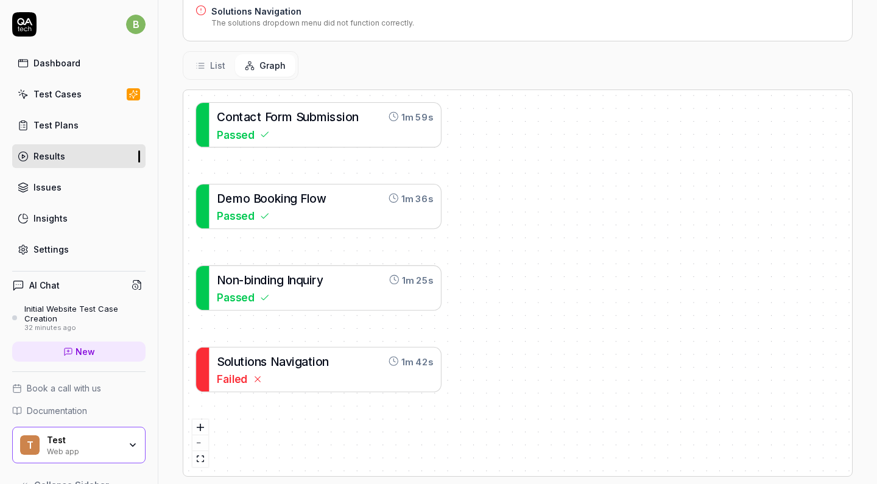
scroll to position [247, 0]
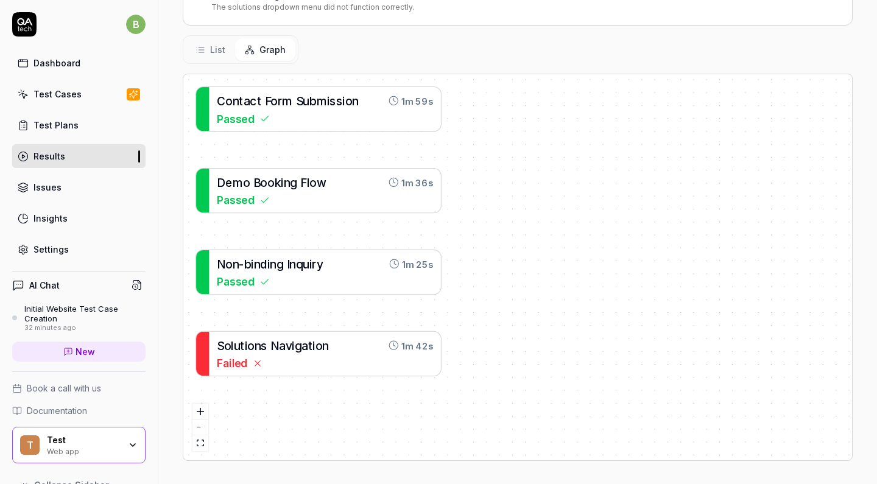
click at [220, 54] on span "List" at bounding box center [217, 49] width 15 height 13
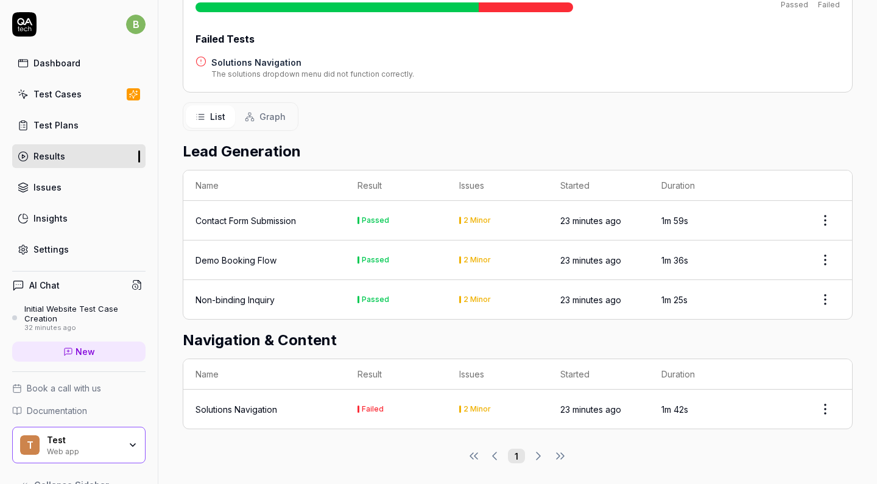
scroll to position [0, 0]
click at [349, 406] on td "Failed" at bounding box center [395, 409] width 101 height 39
click at [274, 403] on div "Solutions Navigation" at bounding box center [237, 409] width 82 height 13
click at [248, 405] on div "Solutions Navigation" at bounding box center [237, 409] width 82 height 13
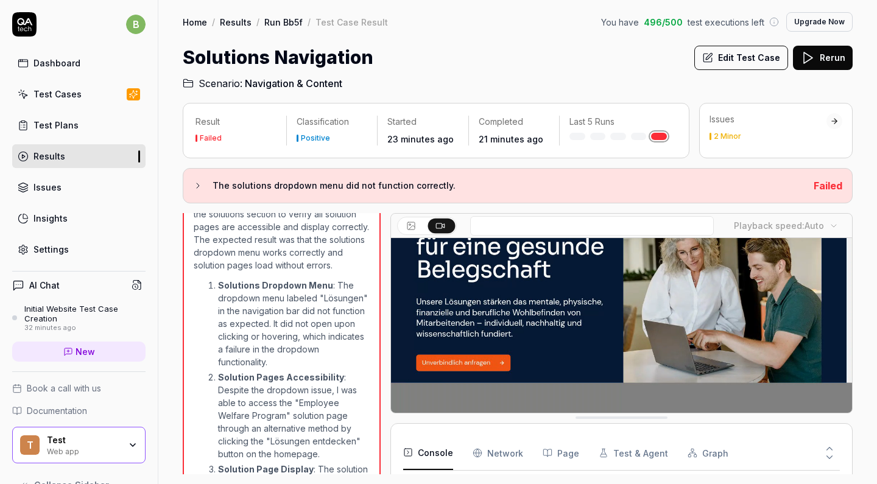
scroll to position [628, 0]
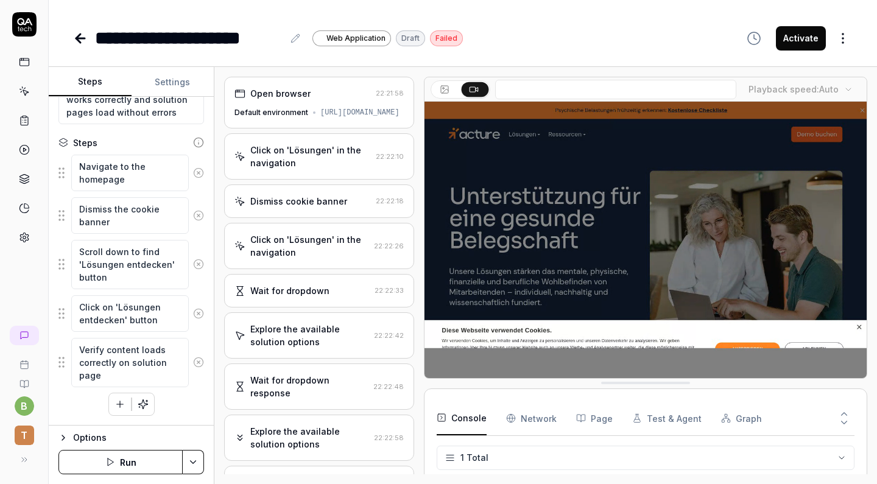
type textarea "*"
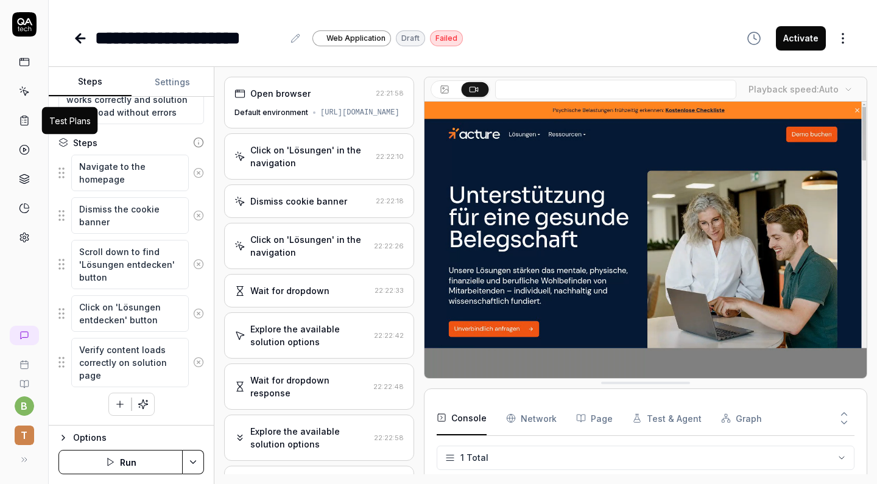
click at [23, 121] on icon at bounding box center [24, 120] width 11 height 11
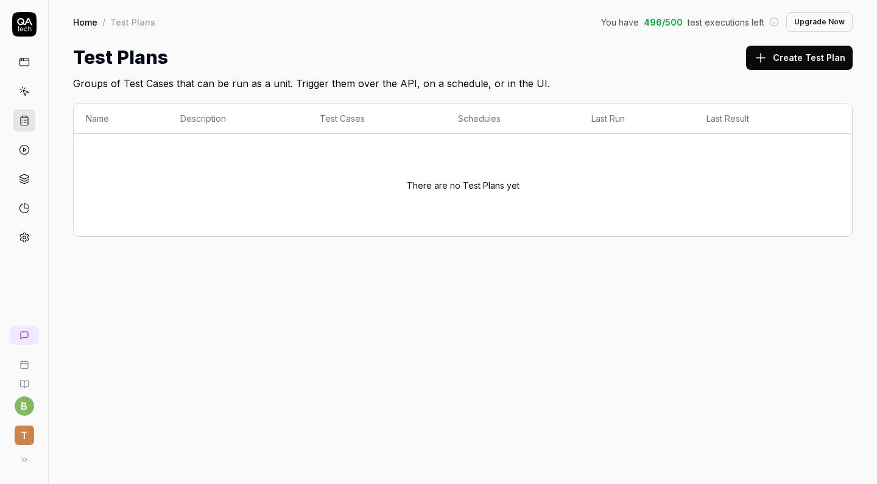
click at [21, 95] on icon at bounding box center [24, 91] width 11 height 11
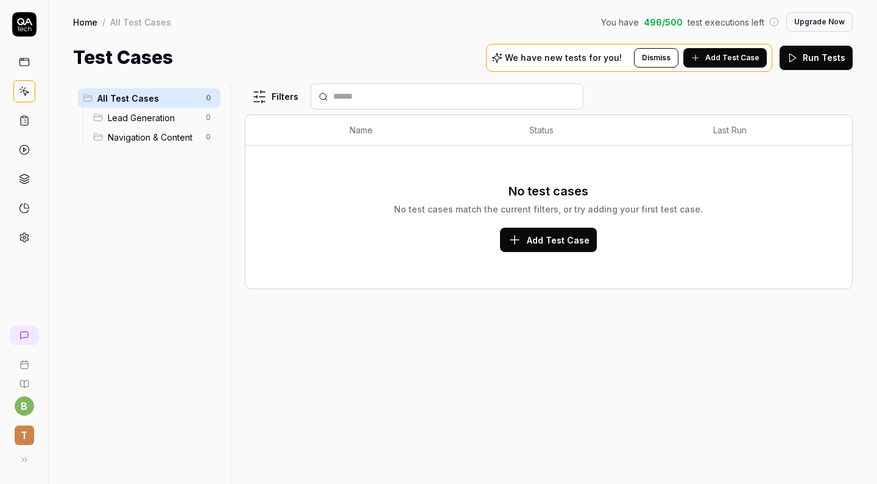
click at [22, 154] on circle at bounding box center [23, 150] width 9 height 9
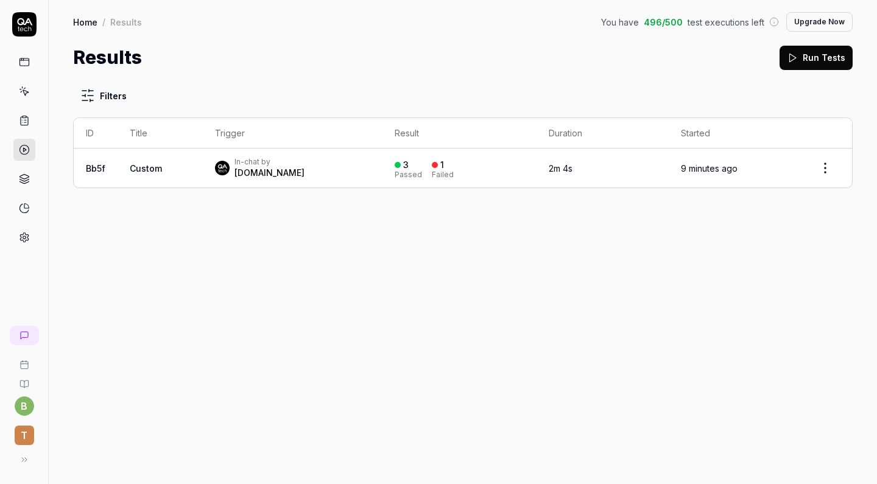
click at [318, 170] on div "In-chat by QA.tech" at bounding box center [292, 168] width 155 height 22
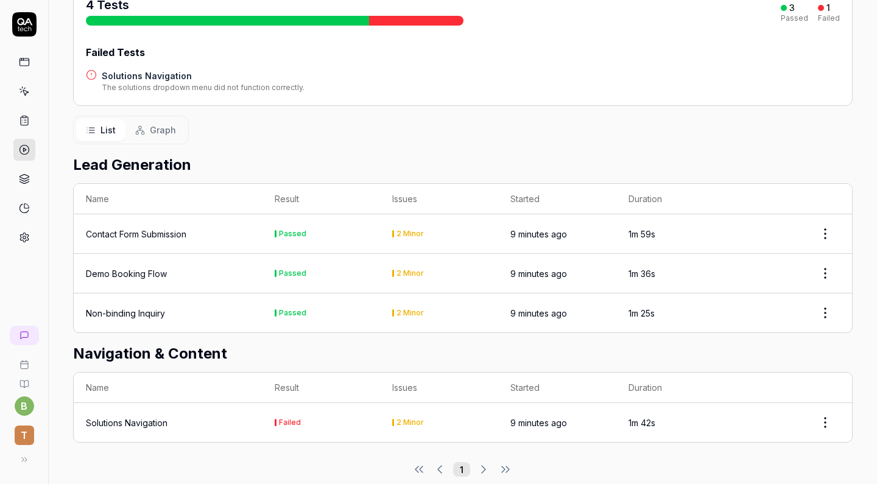
scroll to position [174, 0]
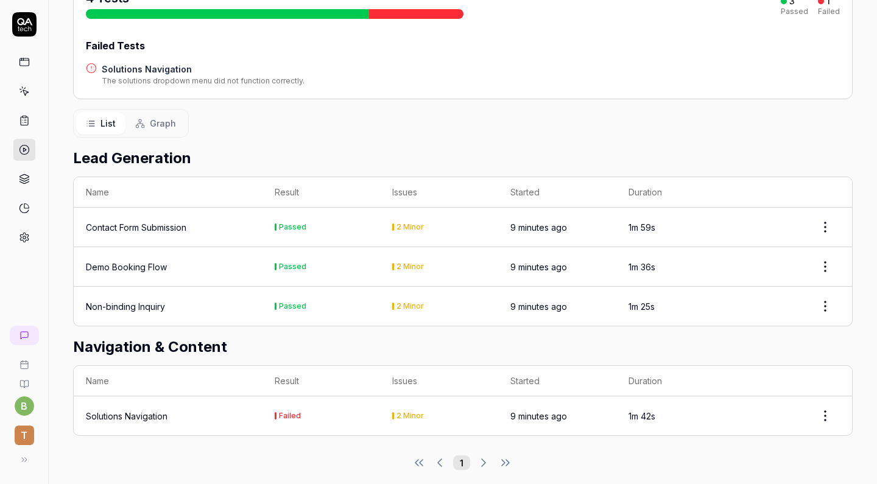
click at [757, 220] on div at bounding box center [793, 227] width 94 height 24
click at [832, 220] on html "b T Home / Results / Run: Bb5f You have 496 / 500 test executions left Upgrade …" at bounding box center [438, 242] width 877 height 484
click at [184, 236] on html "b T Home / Results / Run: Bb5f You have 496 / 500 test executions left Upgrade …" at bounding box center [438, 242] width 877 height 484
click at [134, 228] on div "Contact Form Submission" at bounding box center [136, 227] width 101 height 13
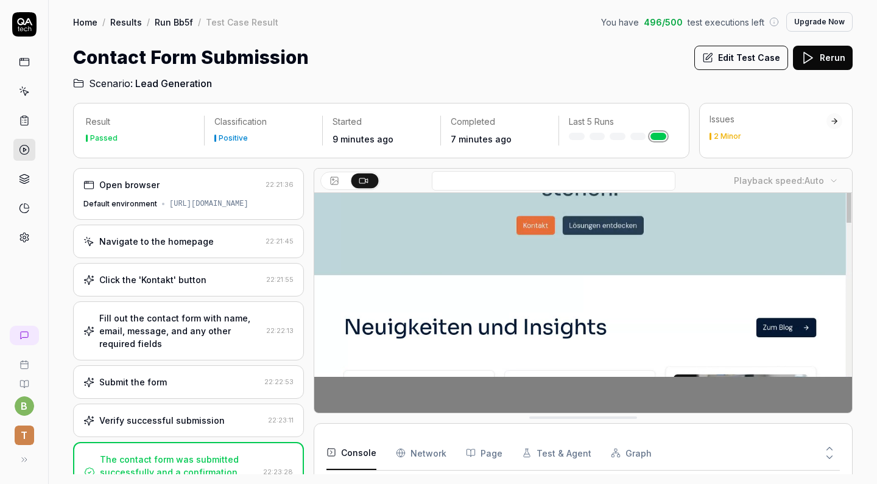
click at [130, 24] on link "Results" at bounding box center [126, 22] width 32 height 12
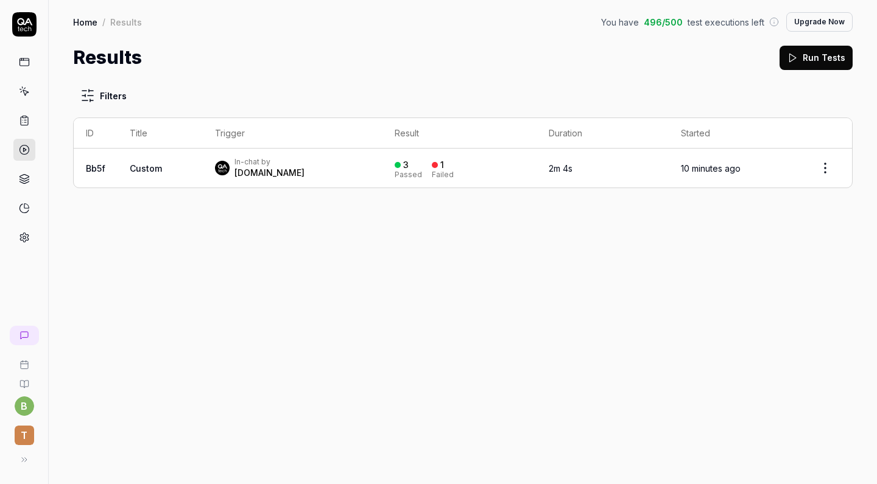
click at [89, 93] on html "b T Home / Results You have 496 / 500 test executions left Upgrade Now Home / R…" at bounding box center [438, 242] width 877 height 484
click at [194, 59] on div "Results Run Tests" at bounding box center [463, 57] width 780 height 27
